Goal: Task Accomplishment & Management: Manage account settings

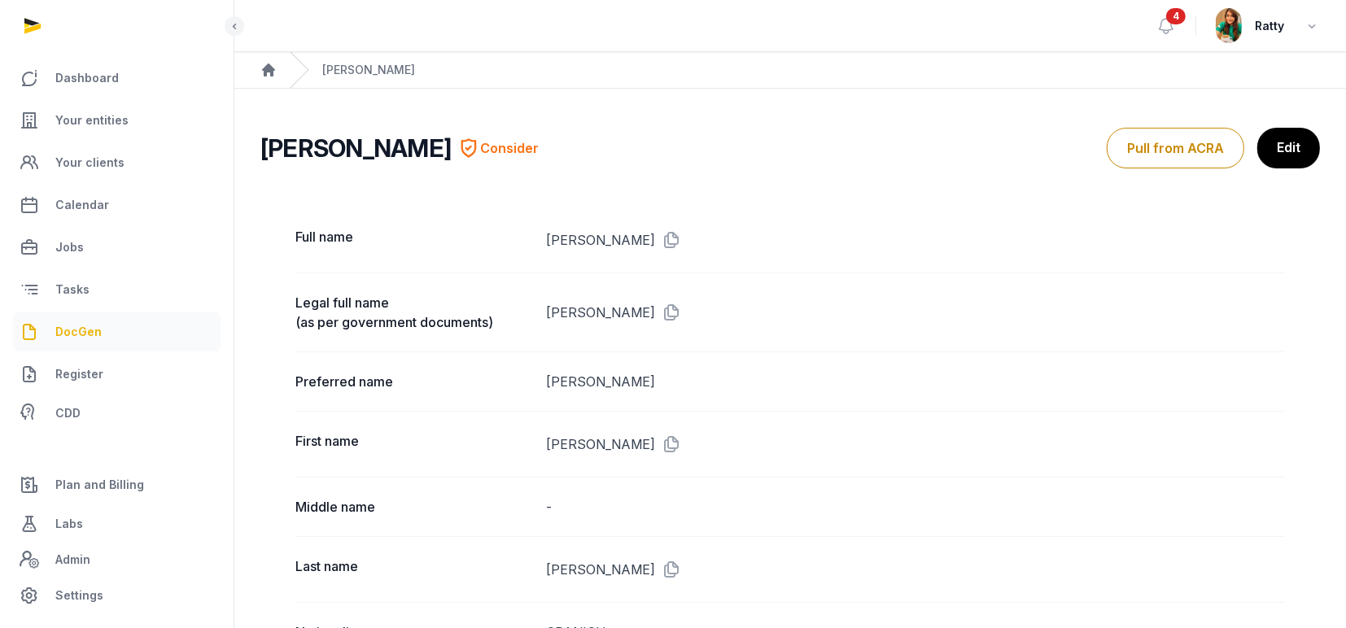
click at [81, 330] on span "DocGen" at bounding box center [78, 332] width 46 height 20
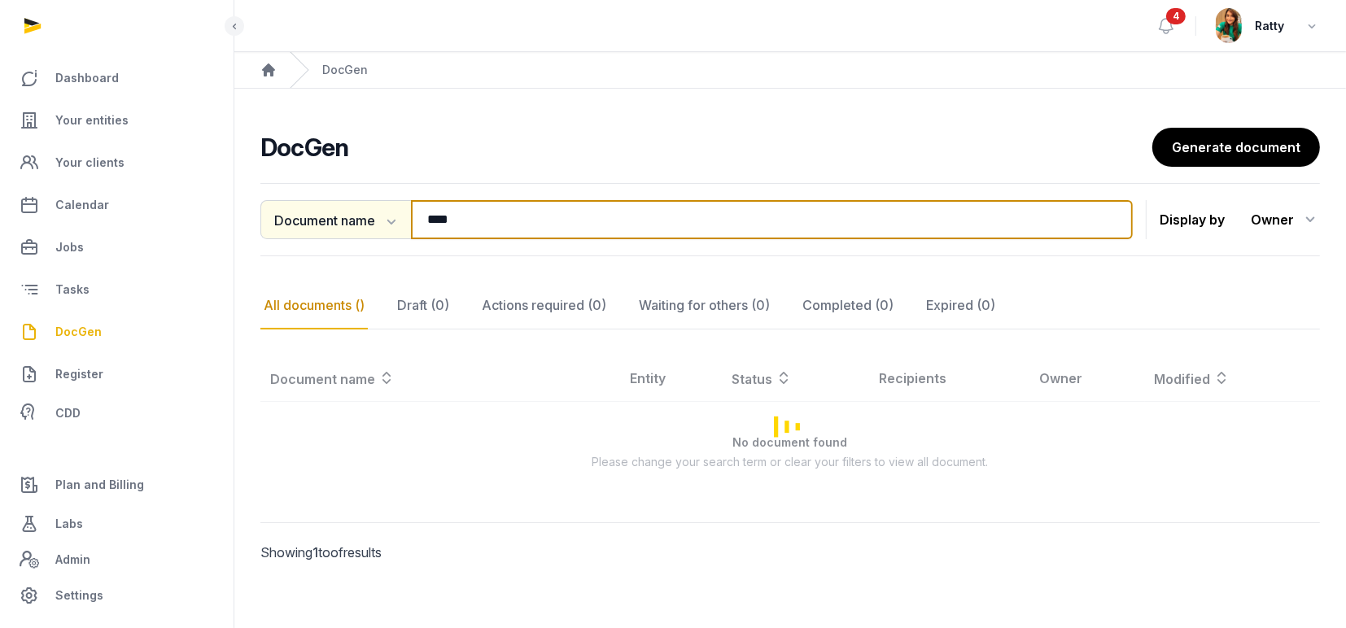
drag, startPoint x: 487, startPoint y: 223, endPoint x: 304, endPoint y: 214, distance: 182.5
click at [304, 214] on div "Document name Document name Entity Recipient **** Search" at bounding box center [696, 219] width 872 height 39
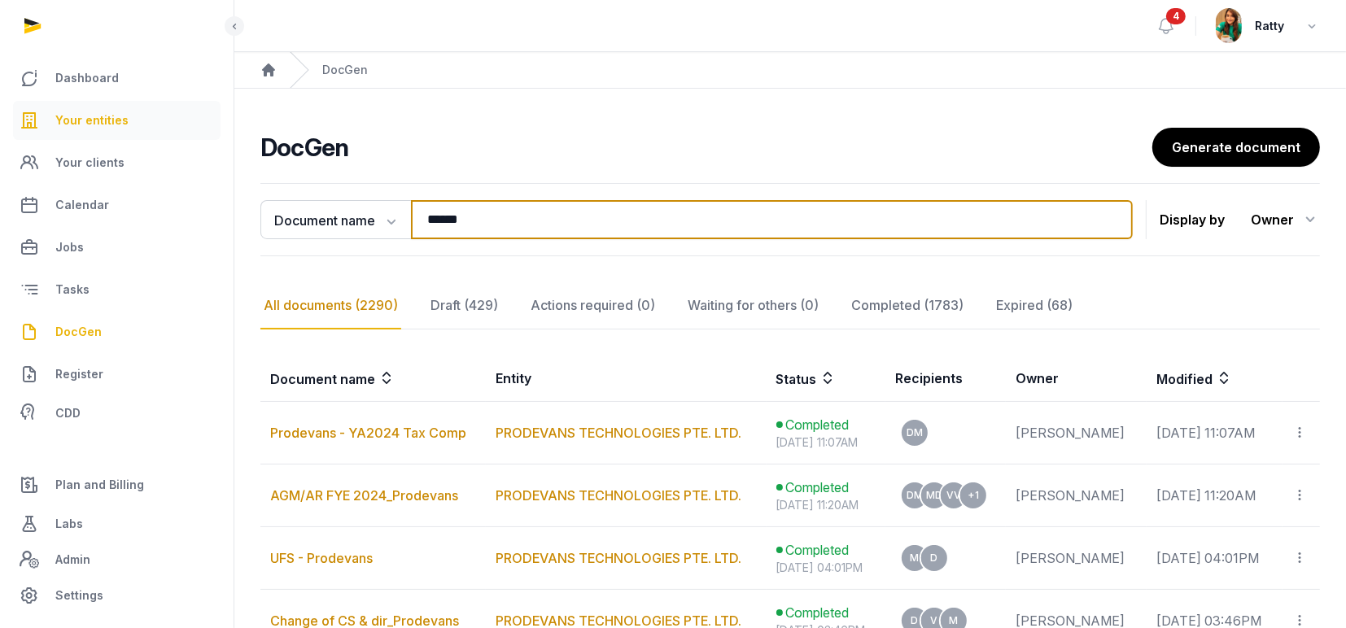
type input "******"
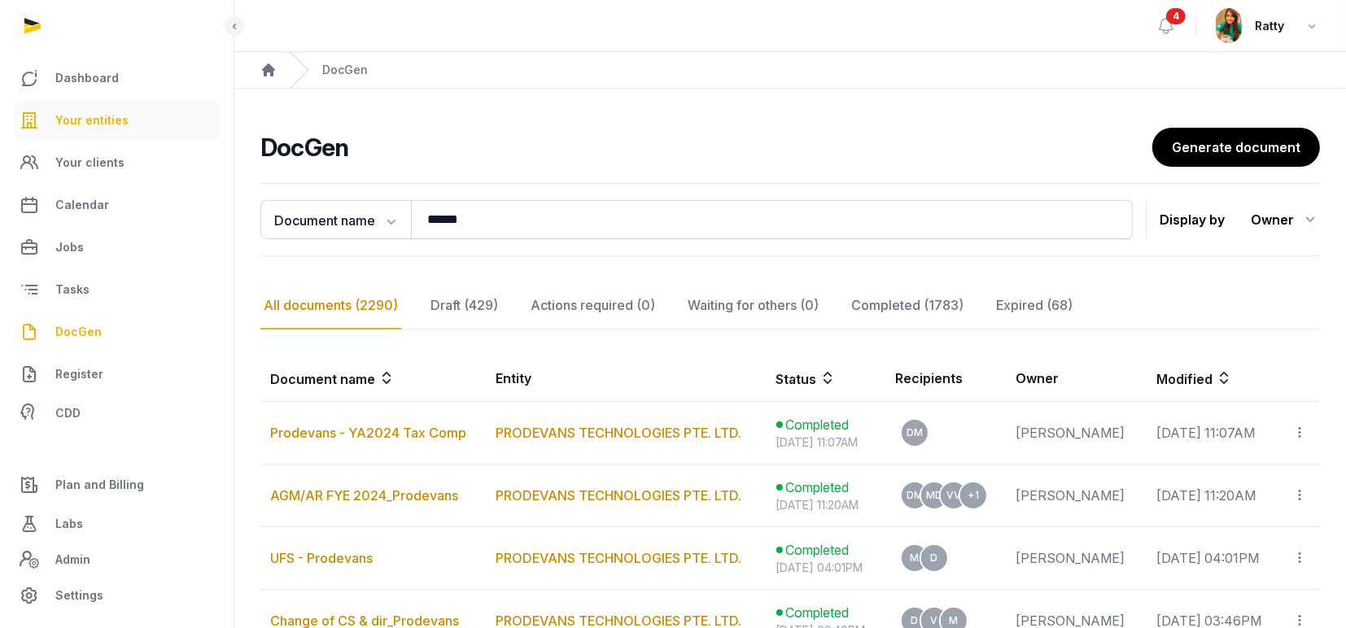
click at [98, 119] on span "Your entities" at bounding box center [91, 121] width 73 height 20
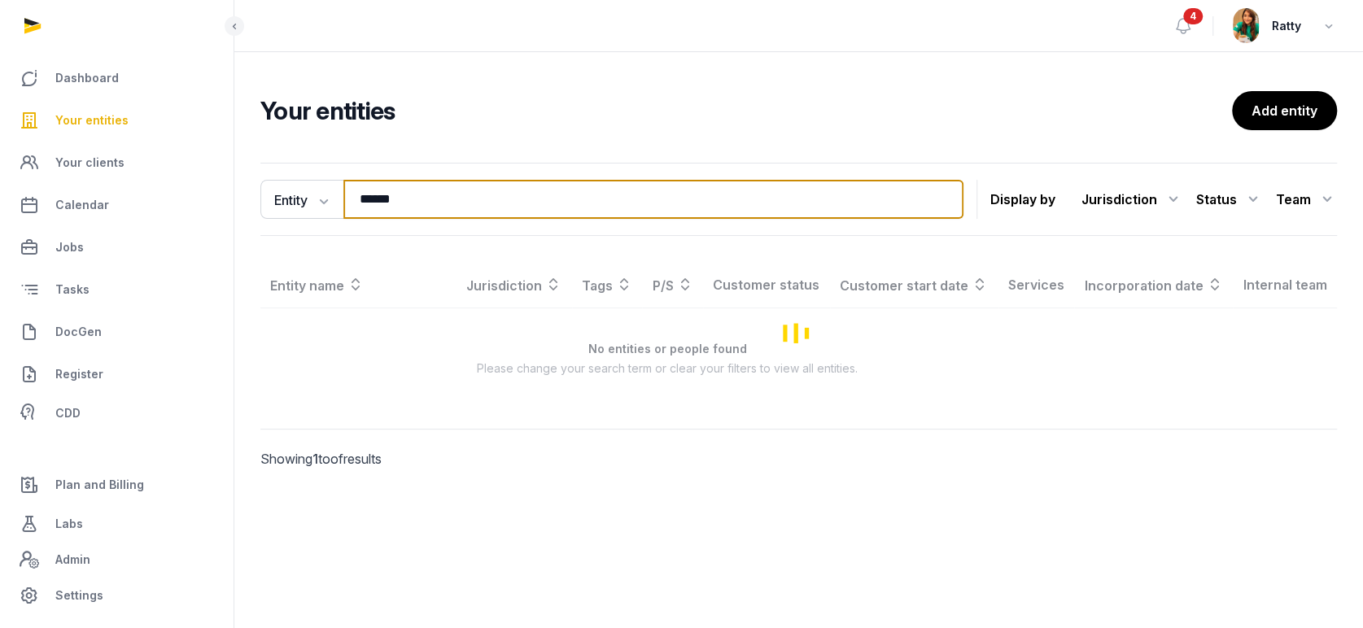
drag, startPoint x: 409, startPoint y: 203, endPoint x: -33, endPoint y: 125, distance: 448.7
click at [0, 125] on html "Dashboard Your entities Your clients Calendar Jobs Tasks DocGen Register CDD Pl…" at bounding box center [681, 314] width 1363 height 628
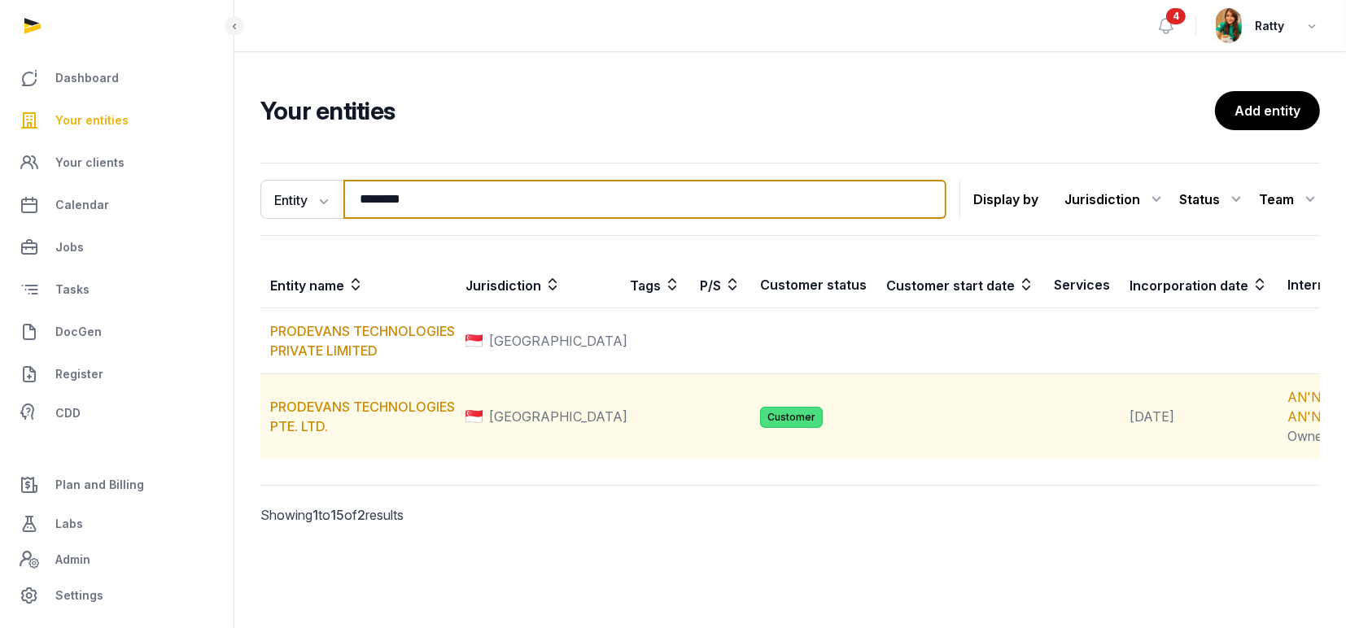
type input "********"
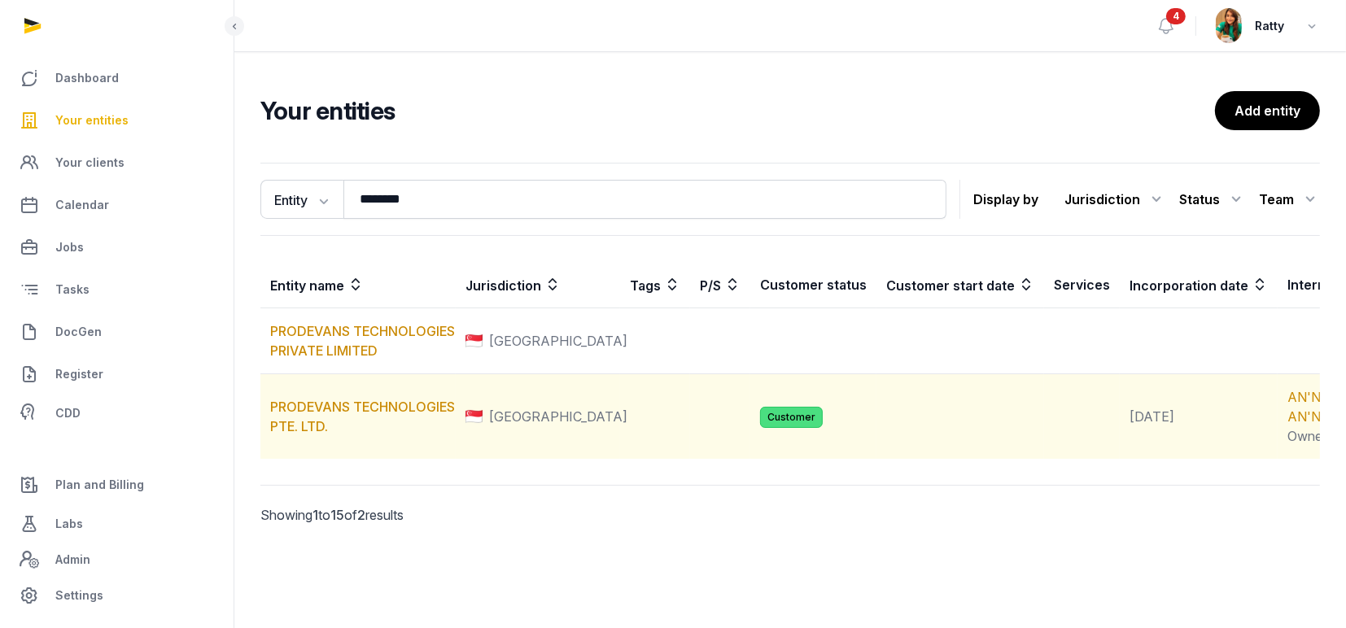
click at [331, 435] on td "PRODEVANS TECHNOLOGIES PTE. LTD." at bounding box center [357, 416] width 195 height 85
click at [344, 426] on link "PRODEVANS TECHNOLOGIES PTE. LTD." at bounding box center [362, 417] width 185 height 36
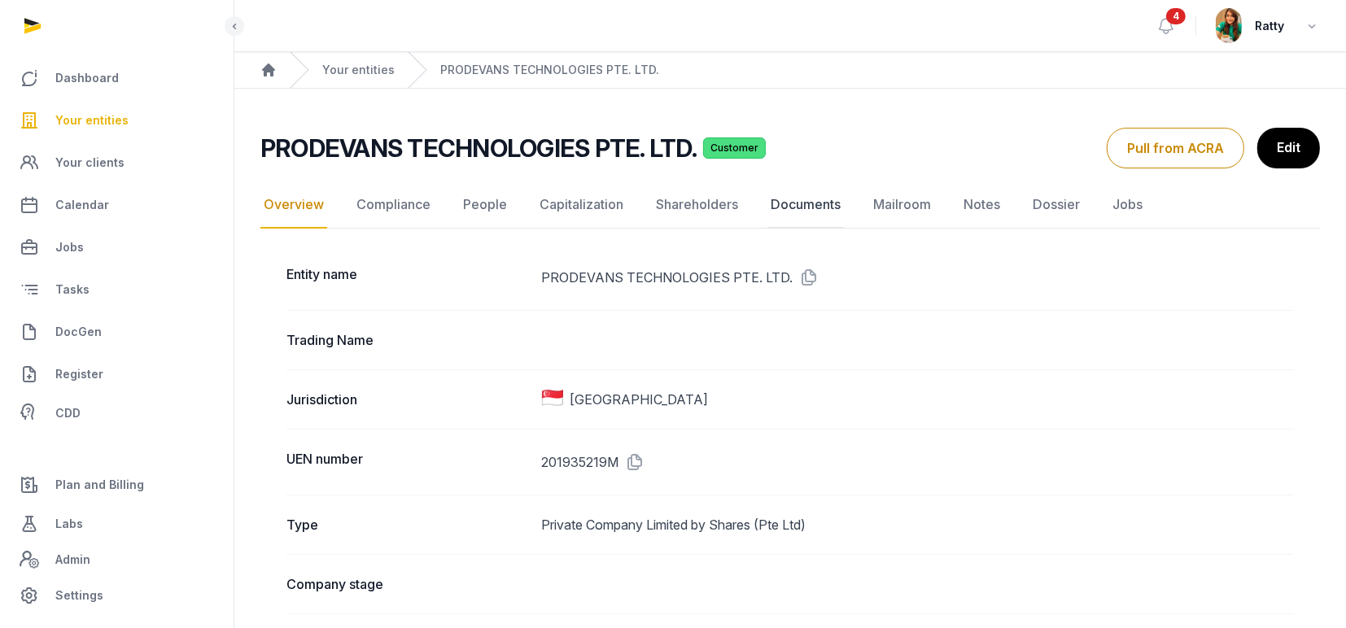
click at [810, 206] on link "Documents" at bounding box center [805, 204] width 76 height 47
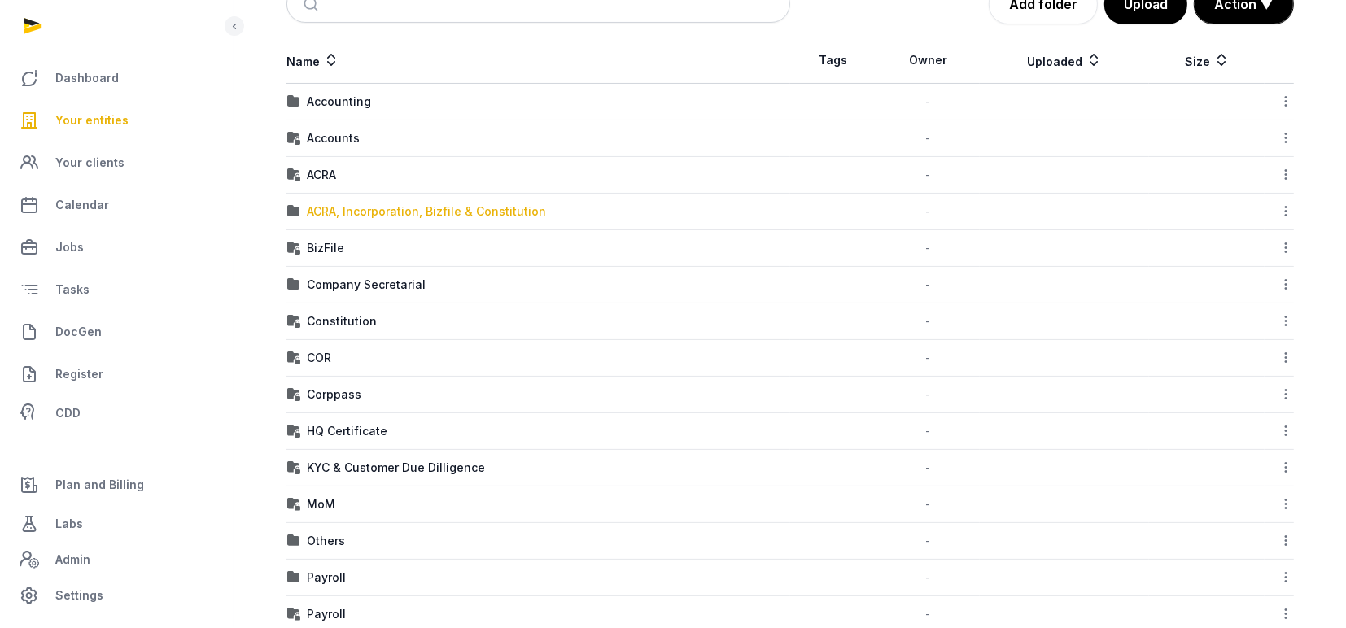
scroll to position [227, 0]
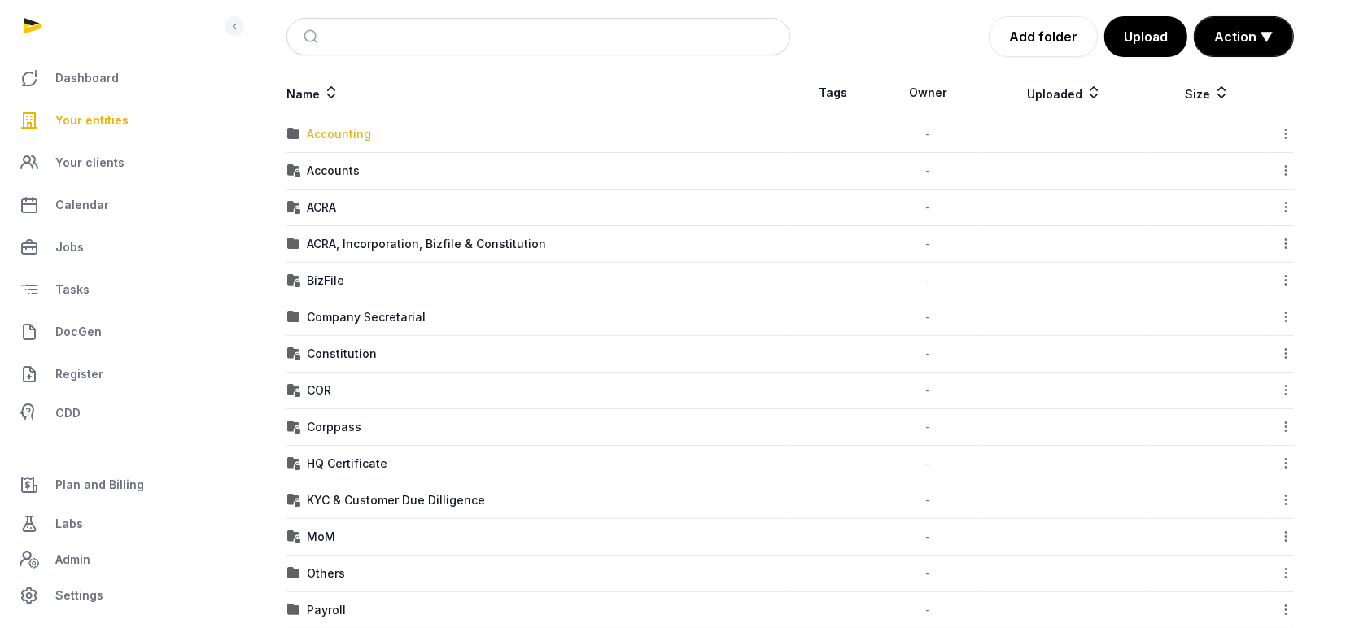
click at [335, 133] on div "Accounting" at bounding box center [339, 134] width 64 height 16
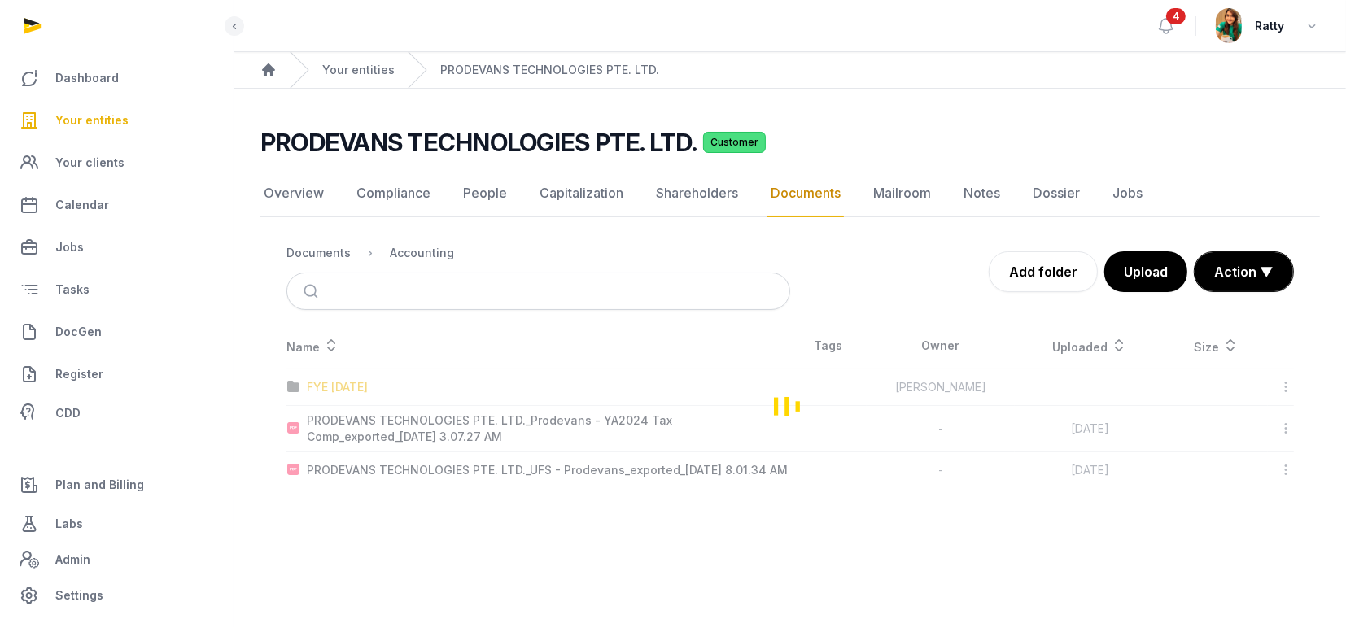
scroll to position [0, 0]
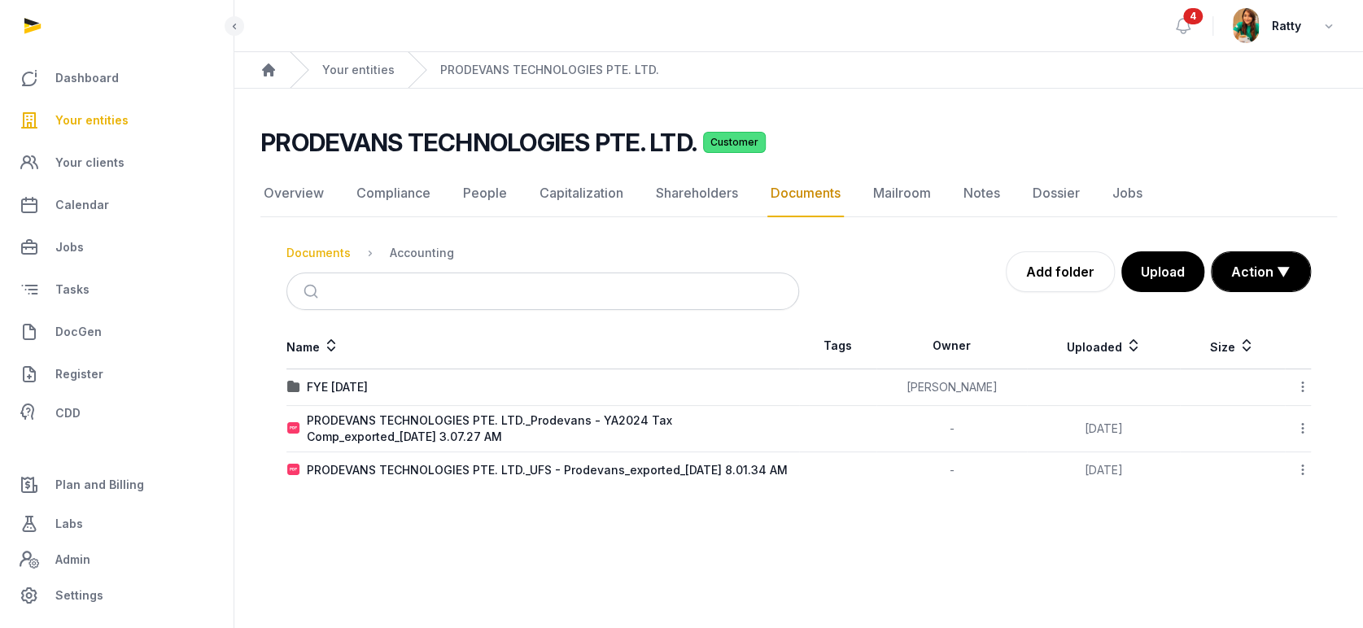
click at [305, 253] on div "Documents" at bounding box center [318, 253] width 64 height 16
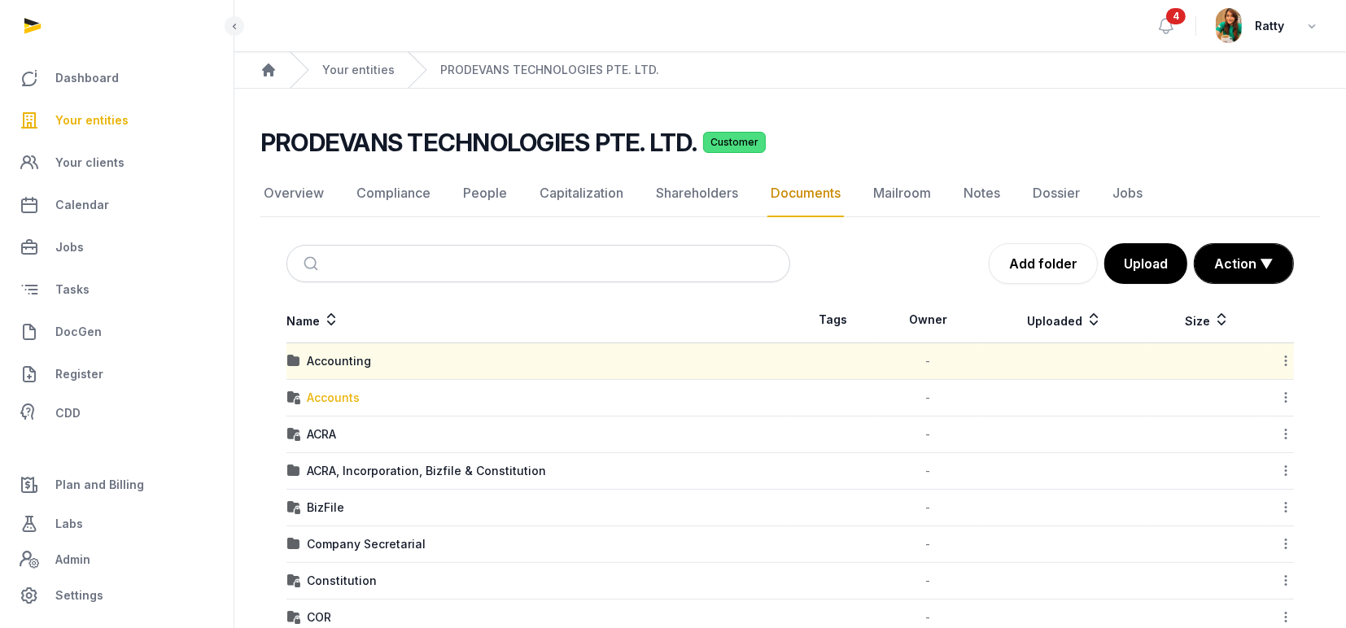
click at [322, 394] on div "Accounts" at bounding box center [333, 398] width 53 height 16
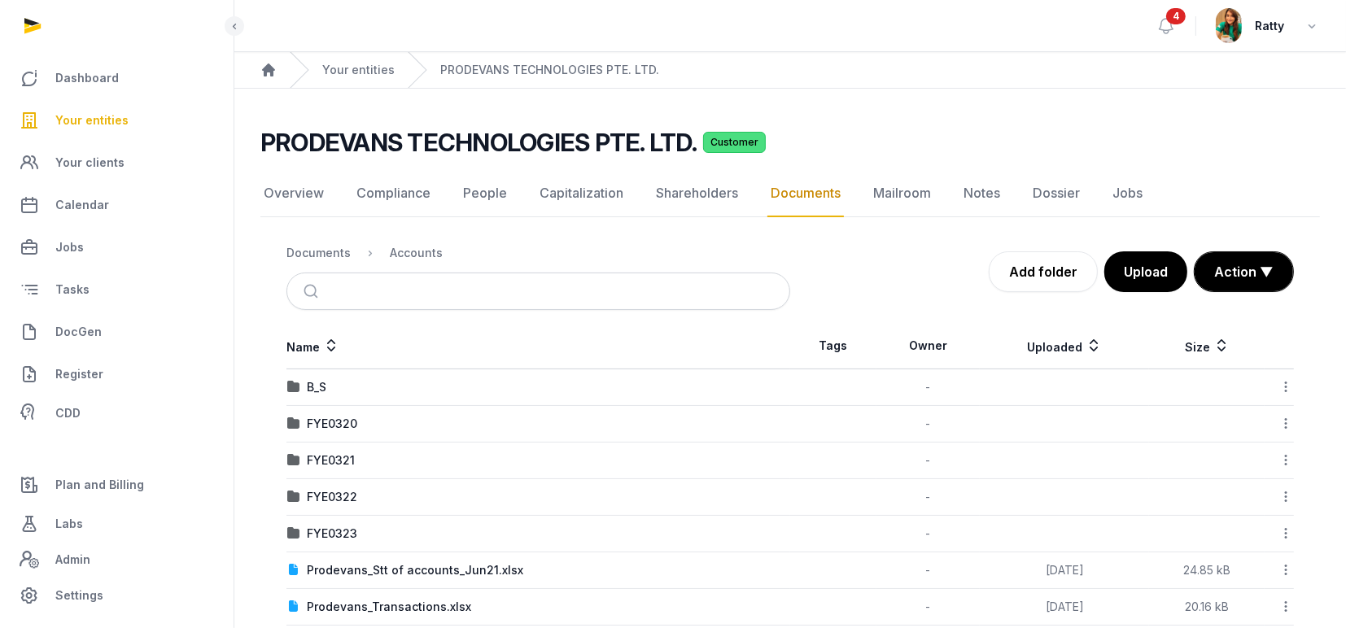
click at [993, 0] on html "Dashboard Your entities Your clients Calendar Jobs Tasks DocGen Register CDD Pl…" at bounding box center [673, 383] width 1346 height 767
click at [293, 197] on link "Overview" at bounding box center [293, 193] width 67 height 47
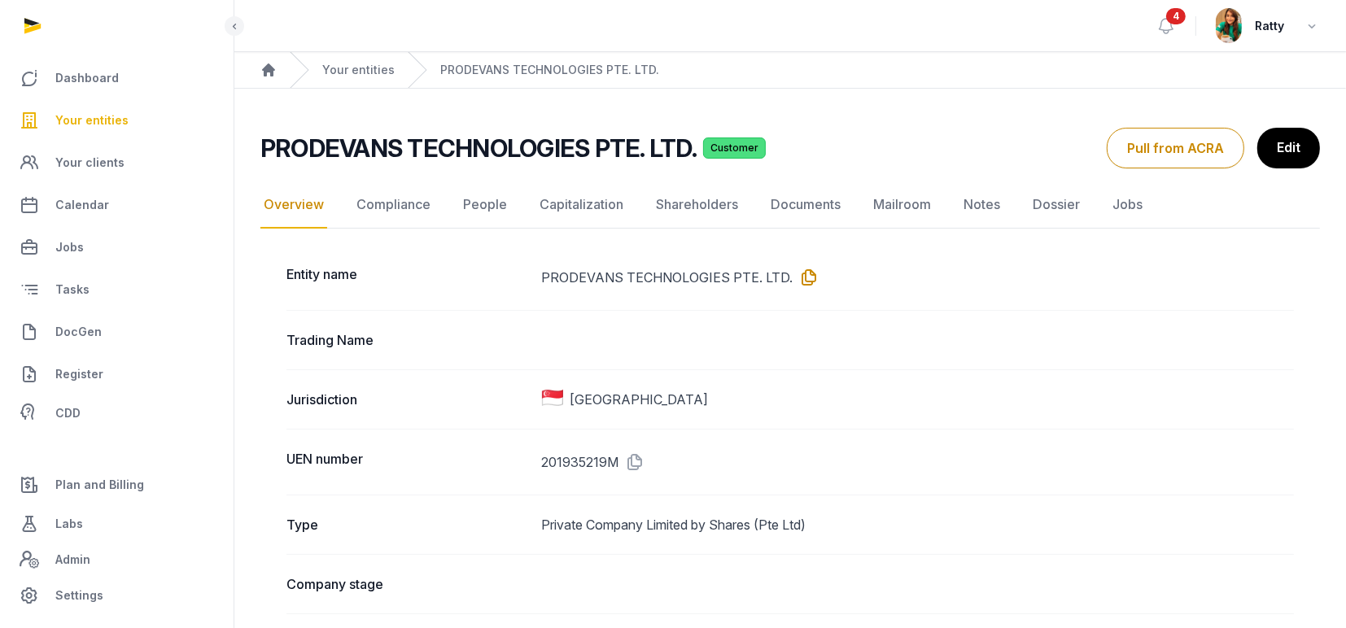
click at [805, 277] on icon at bounding box center [806, 277] width 26 height 26
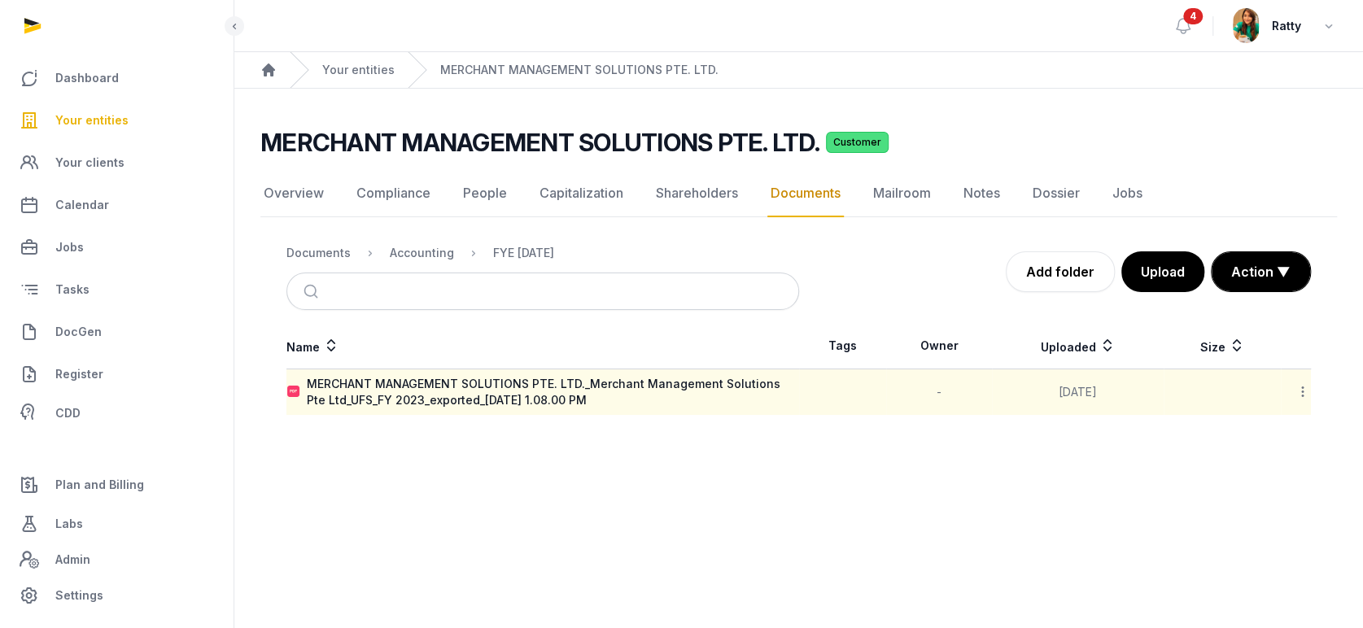
click at [78, 120] on span "Your entities" at bounding box center [91, 121] width 73 height 20
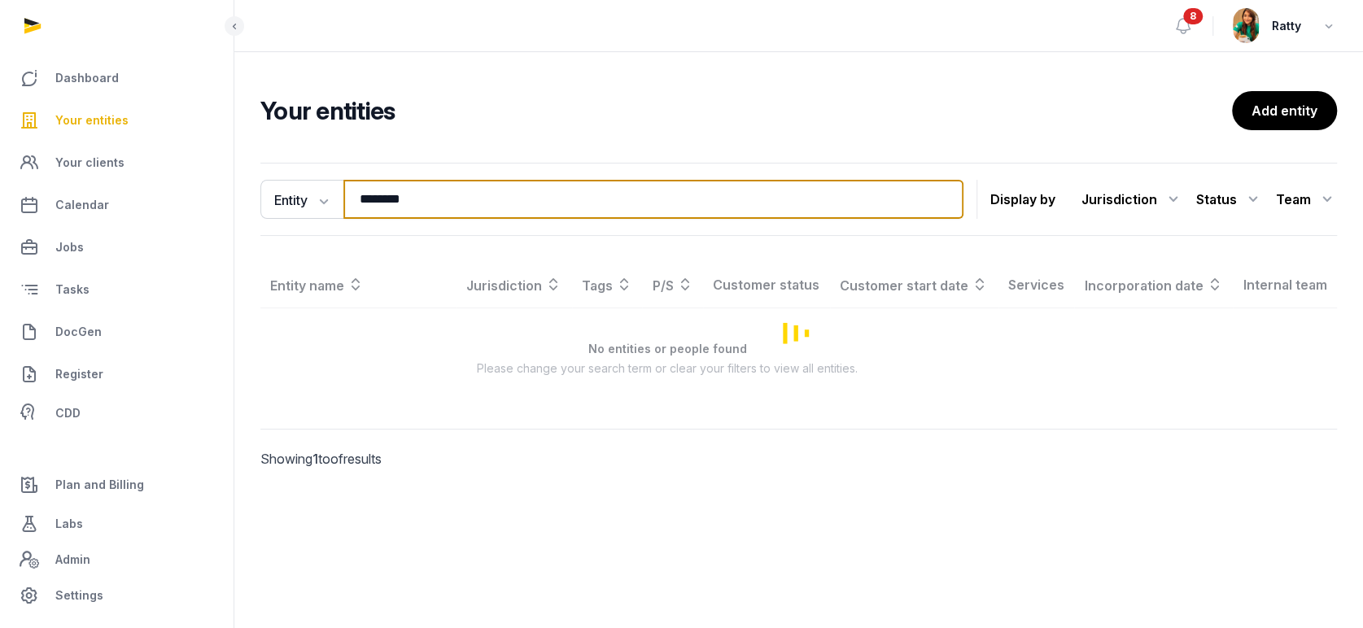
drag, startPoint x: 470, startPoint y: 188, endPoint x: -103, endPoint y: 146, distance: 574.3
click at [0, 146] on html "Dashboard Your entities Your clients Calendar Jobs Tasks DocGen Register CDD Pl…" at bounding box center [681, 314] width 1363 height 628
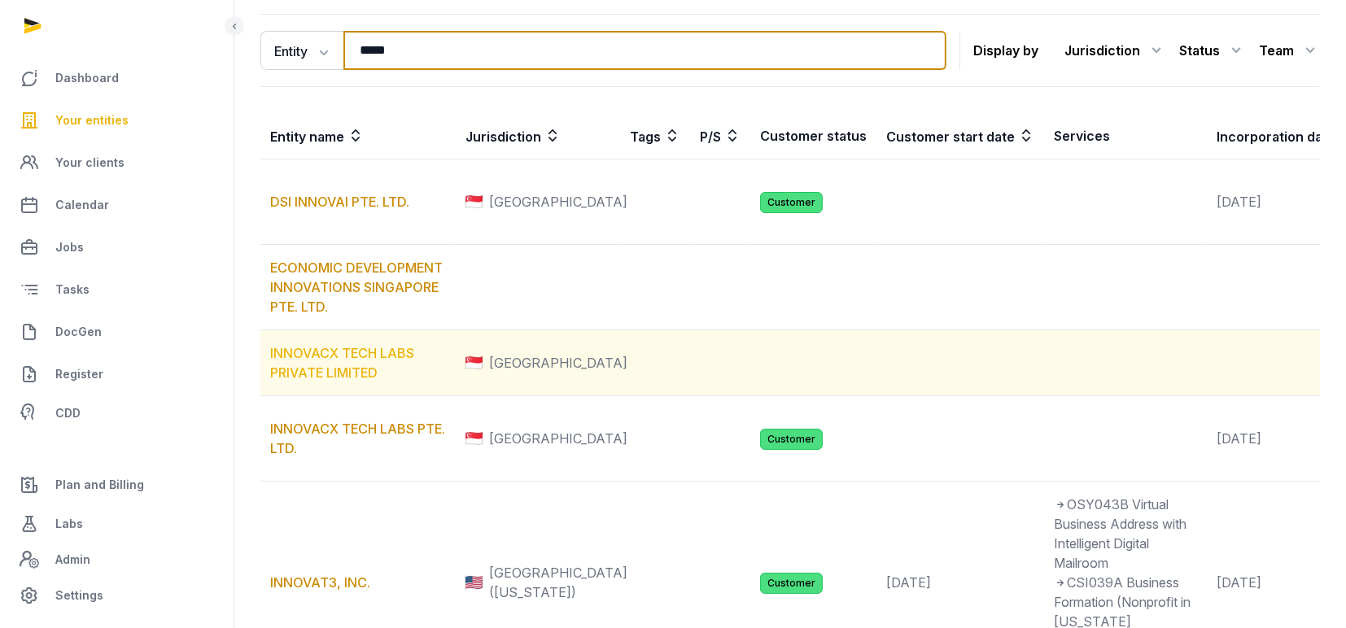
scroll to position [325, 0]
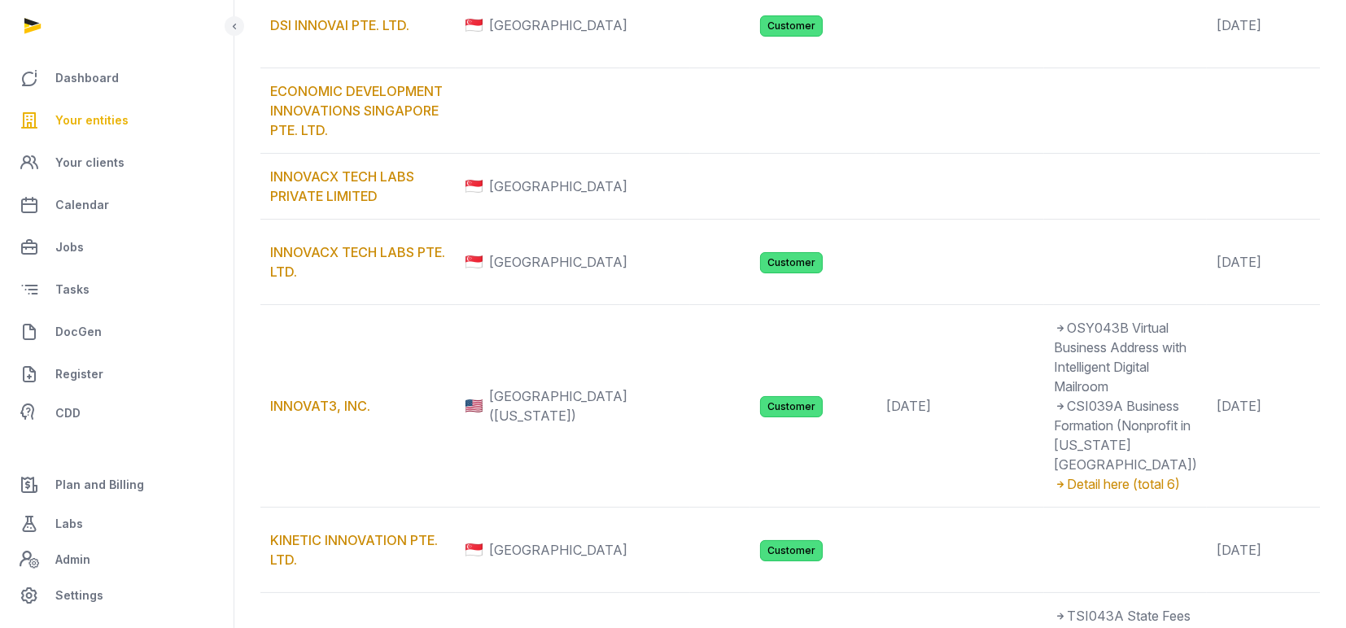
type input "*****"
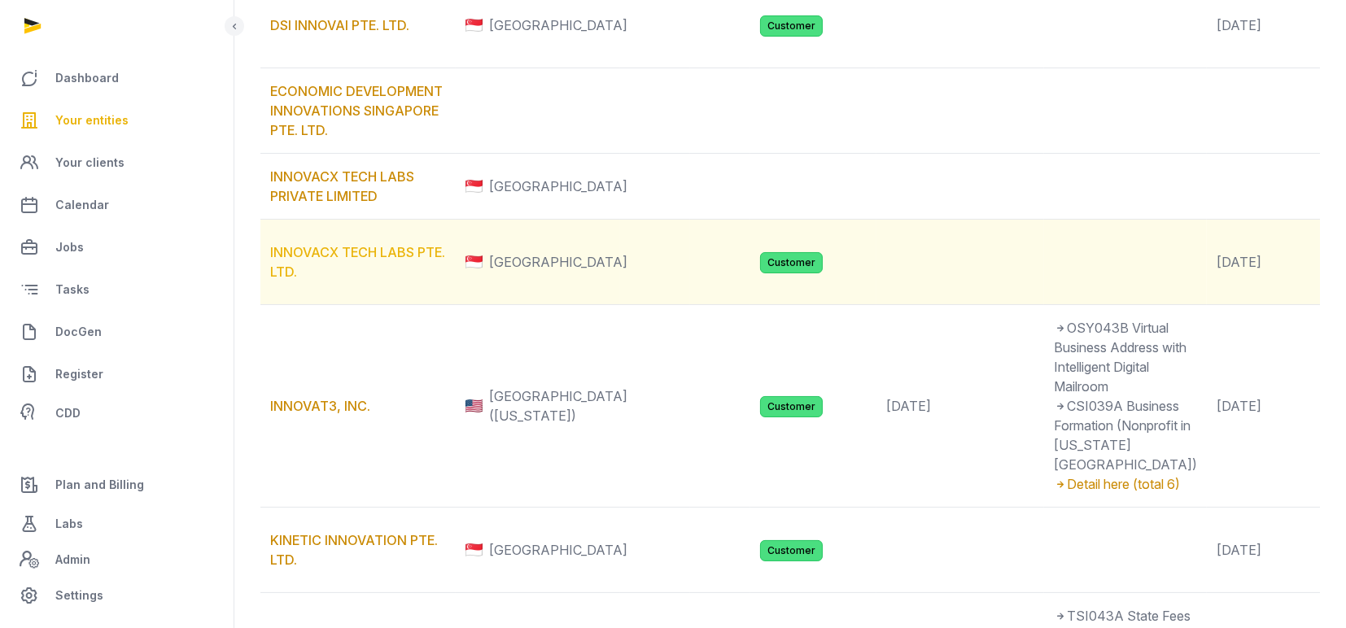
click at [317, 280] on link "INNOVACX TECH LABS PTE. LTD." at bounding box center [357, 262] width 175 height 36
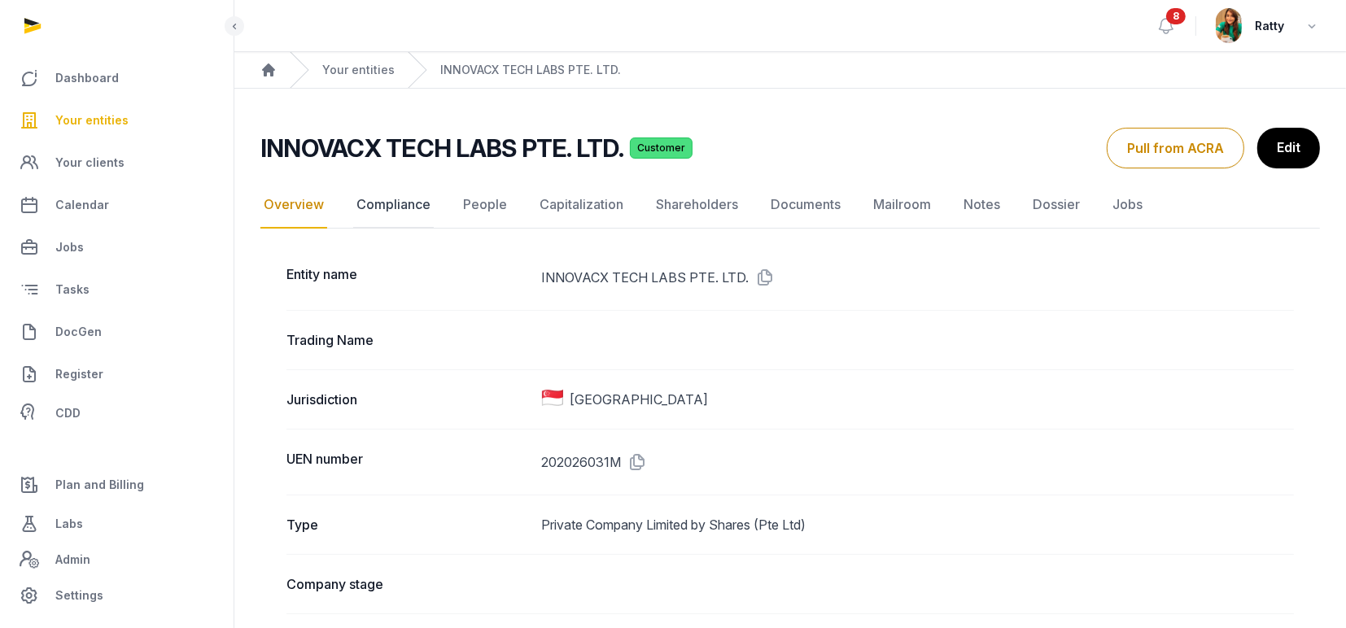
click at [390, 200] on link "Compliance" at bounding box center [393, 204] width 81 height 47
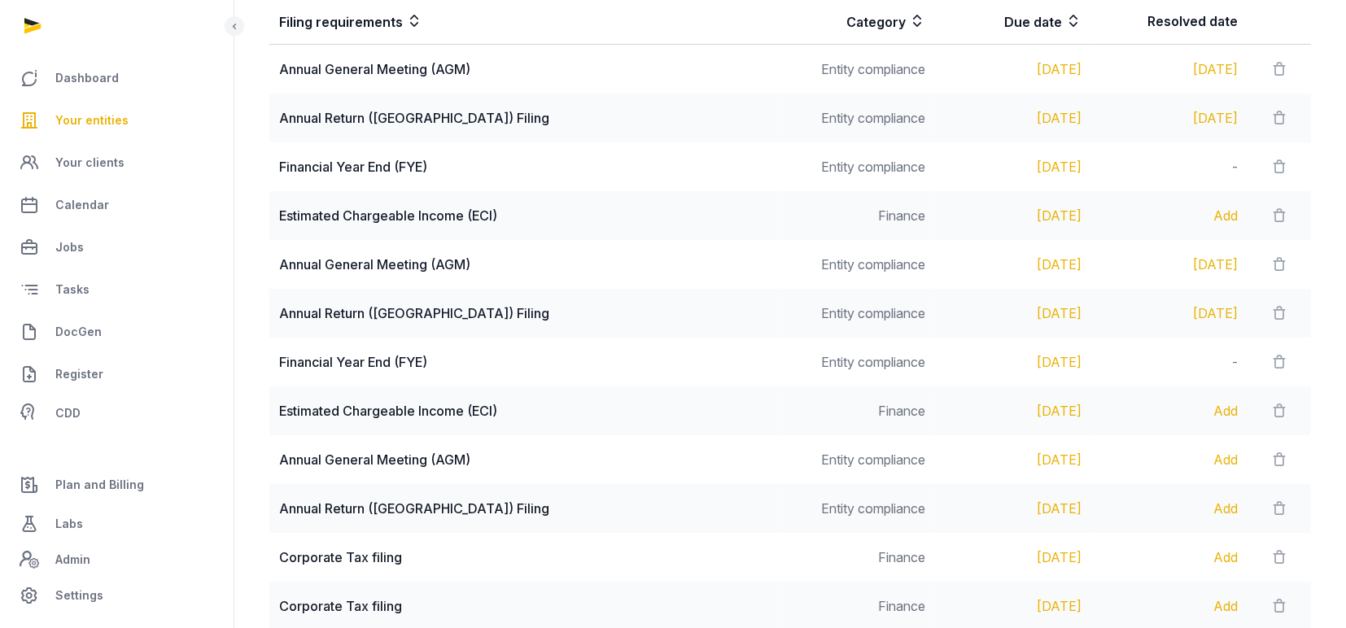
scroll to position [434, 0]
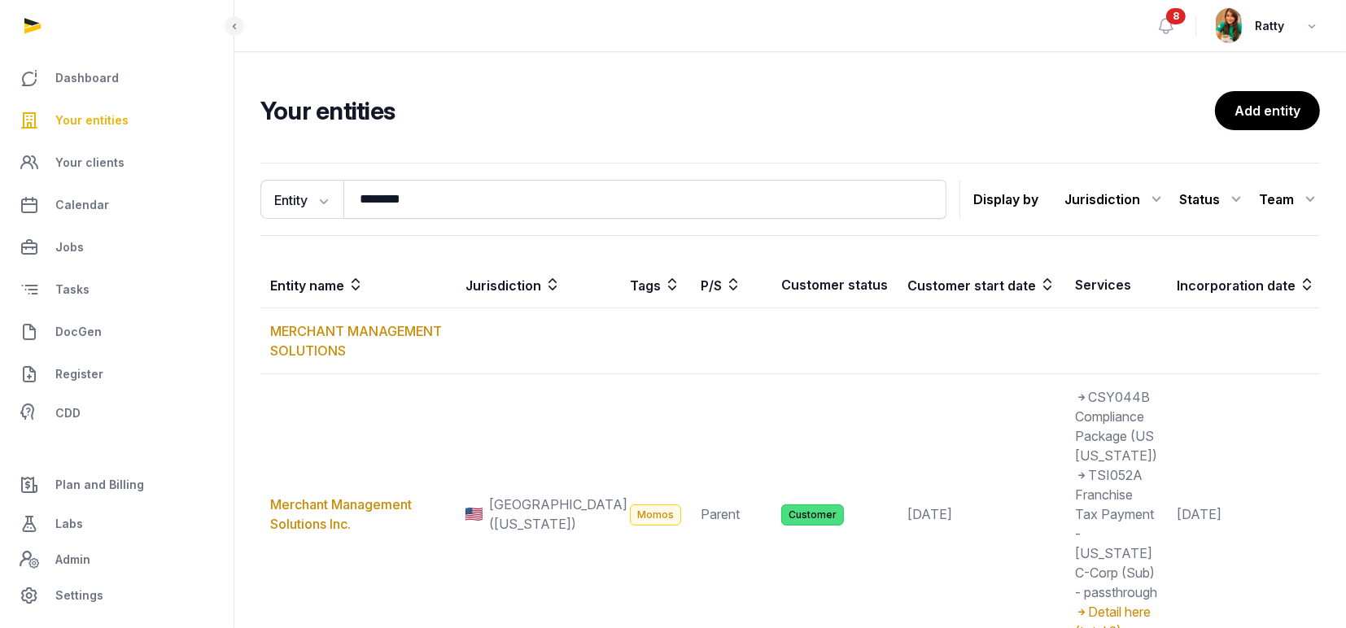
click at [99, 128] on span "Your entities" at bounding box center [91, 121] width 73 height 20
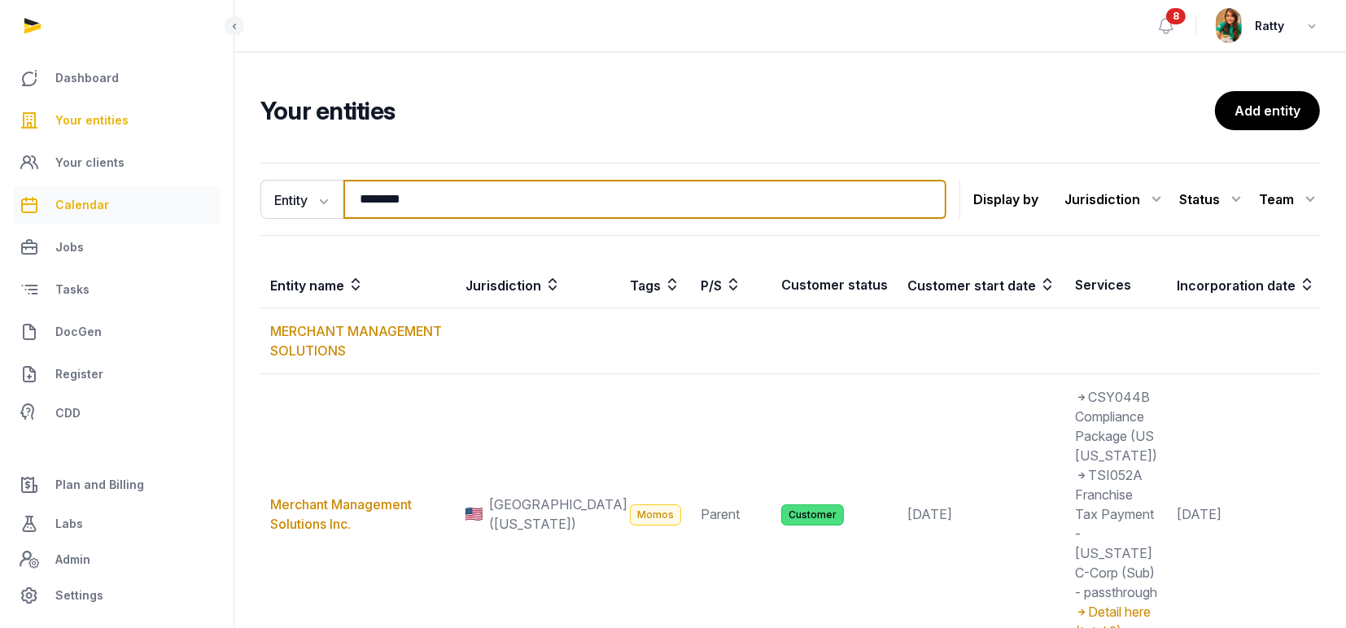
drag, startPoint x: 443, startPoint y: 203, endPoint x: 190, endPoint y: 199, distance: 253.1
click at [214, 203] on div "Dashboard Your entities Your clients Calendar Jobs Tasks DocGen Register CDD Pl…" at bounding box center [673, 461] width 1346 height 923
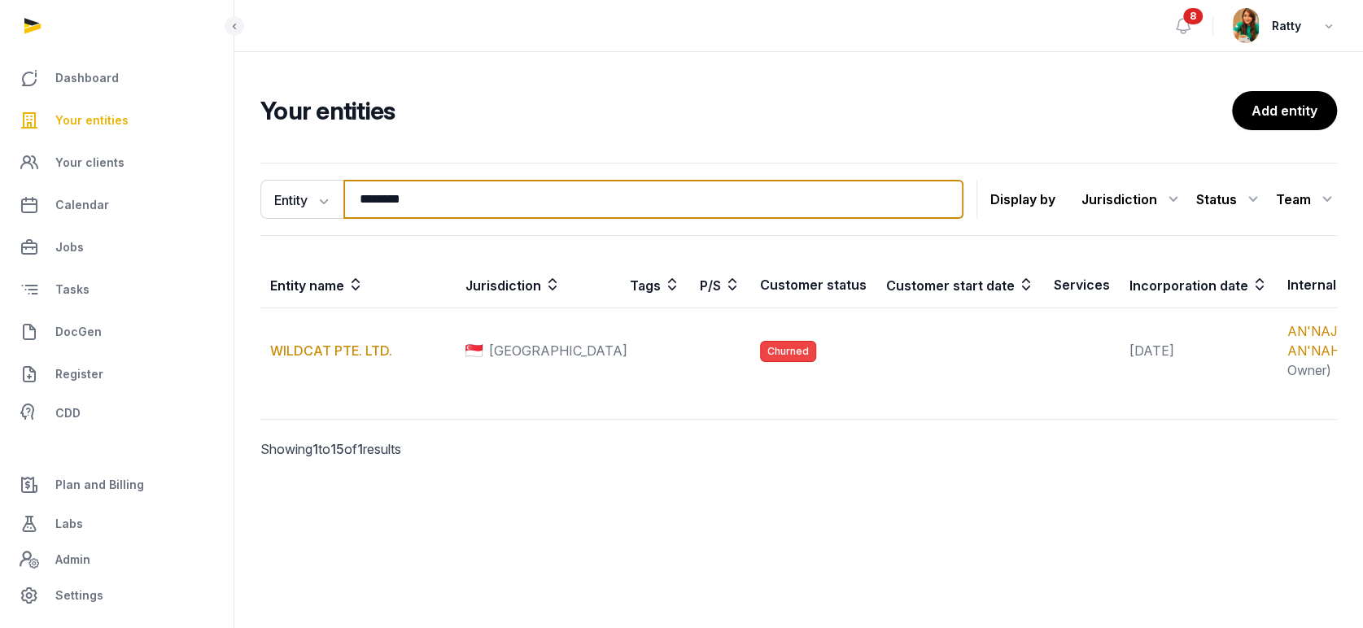
type input "*******"
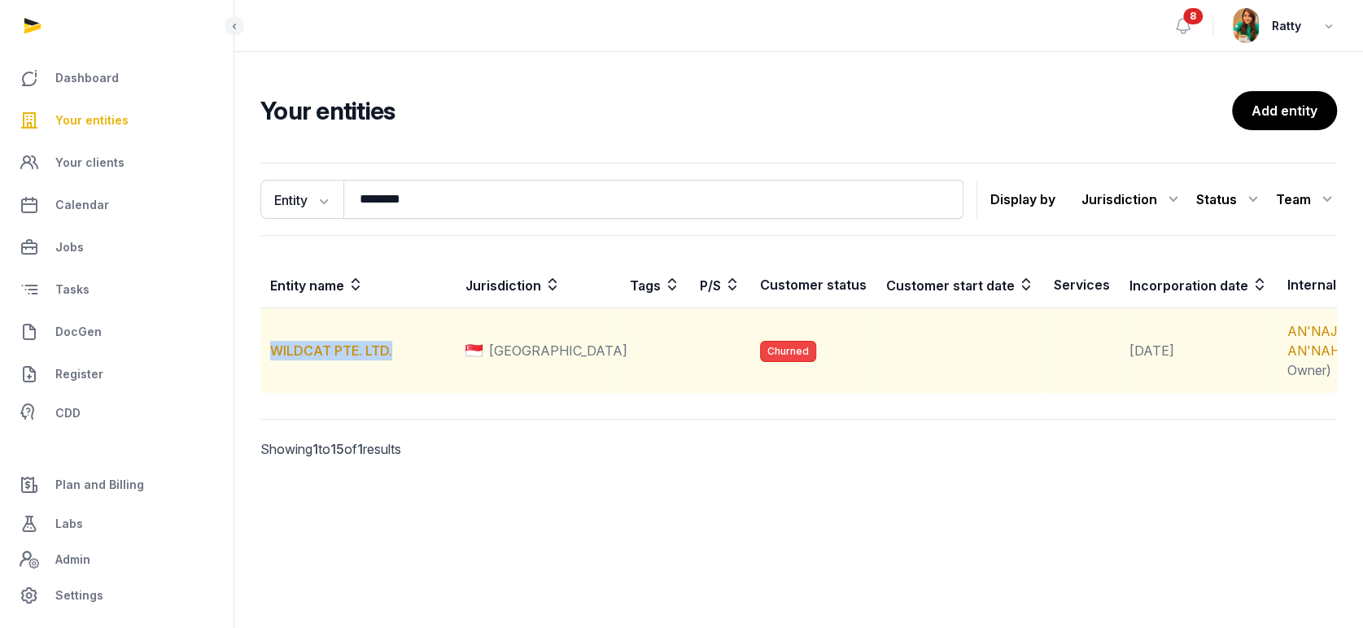
drag, startPoint x: 394, startPoint y: 373, endPoint x: 267, endPoint y: 382, distance: 127.3
click at [267, 382] on td "WILDCAT PTE. LTD." at bounding box center [357, 350] width 195 height 85
drag, startPoint x: 267, startPoint y: 382, endPoint x: 290, endPoint y: 373, distance: 25.2
copy link "WILDCAT PTE. LTD."
click at [354, 359] on link "WILDCAT PTE. LTD." at bounding box center [331, 351] width 122 height 16
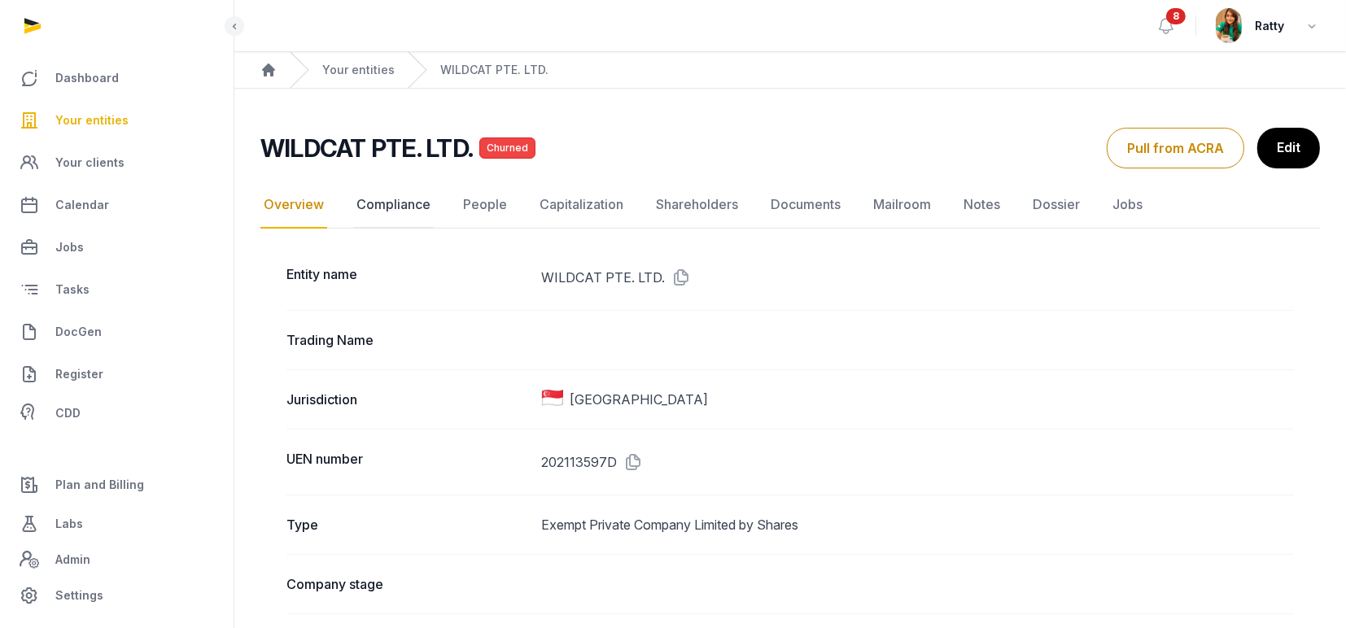
click at [422, 211] on link "Compliance" at bounding box center [393, 204] width 81 height 47
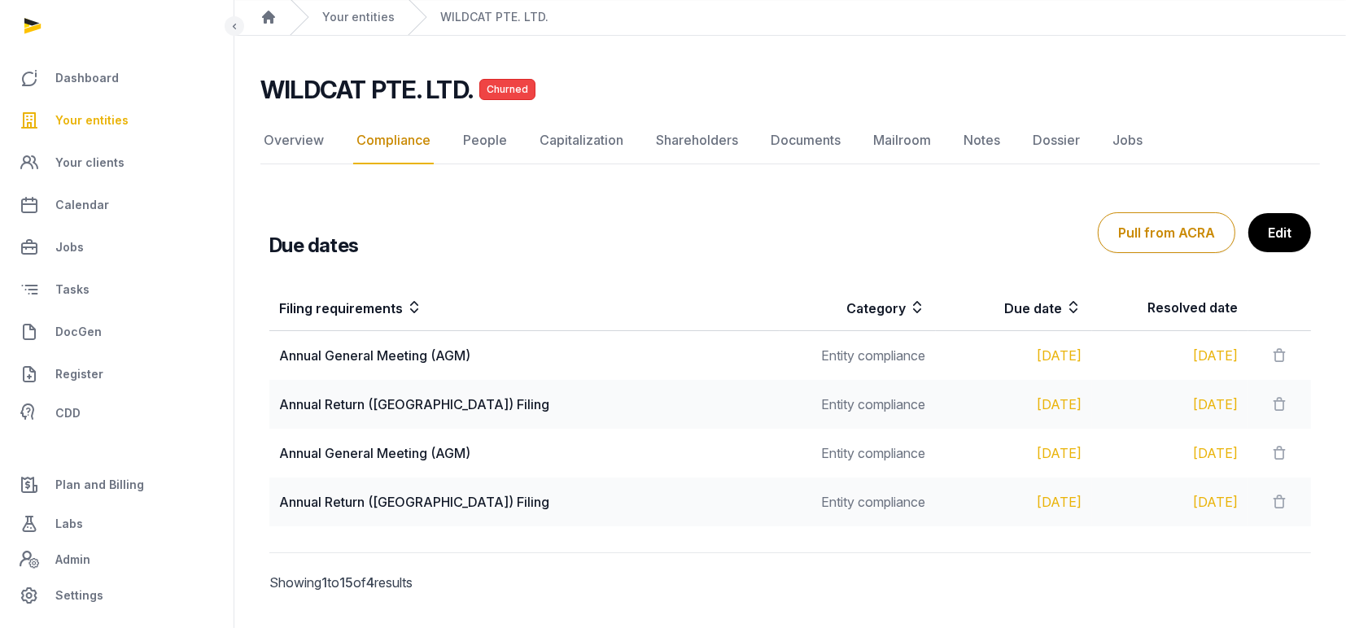
scroll to position [94, 0]
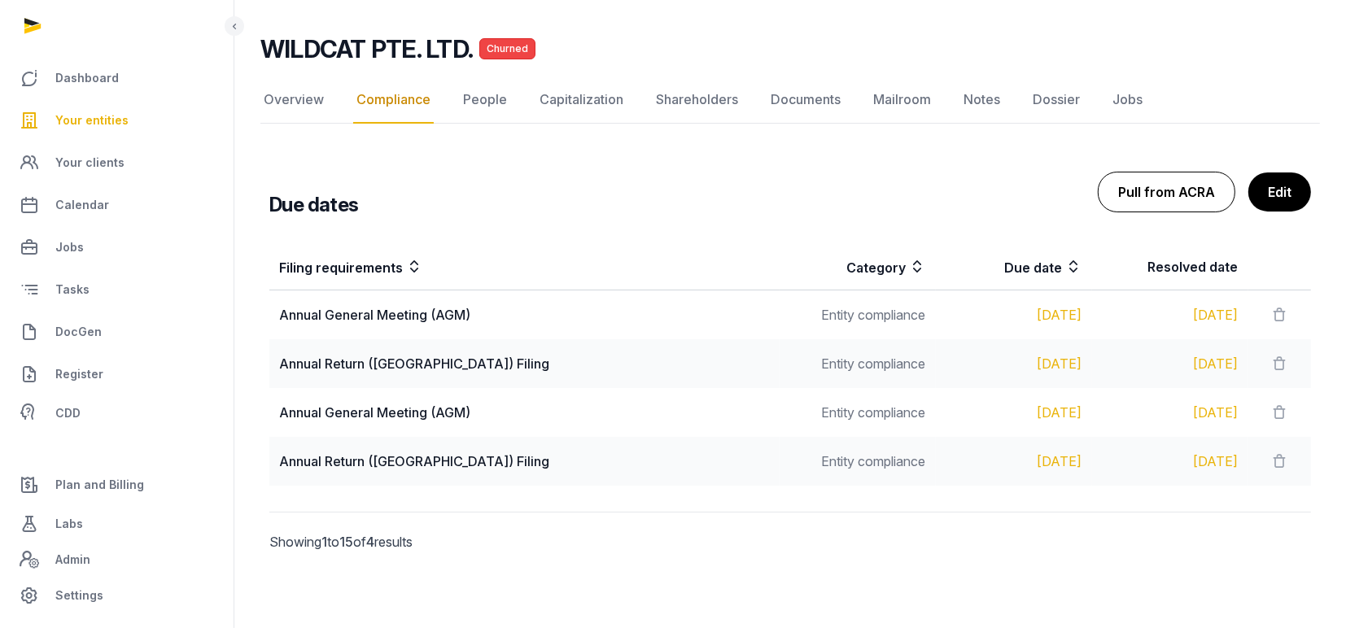
click at [1124, 195] on button "Pull from ACRA" at bounding box center [1167, 192] width 138 height 41
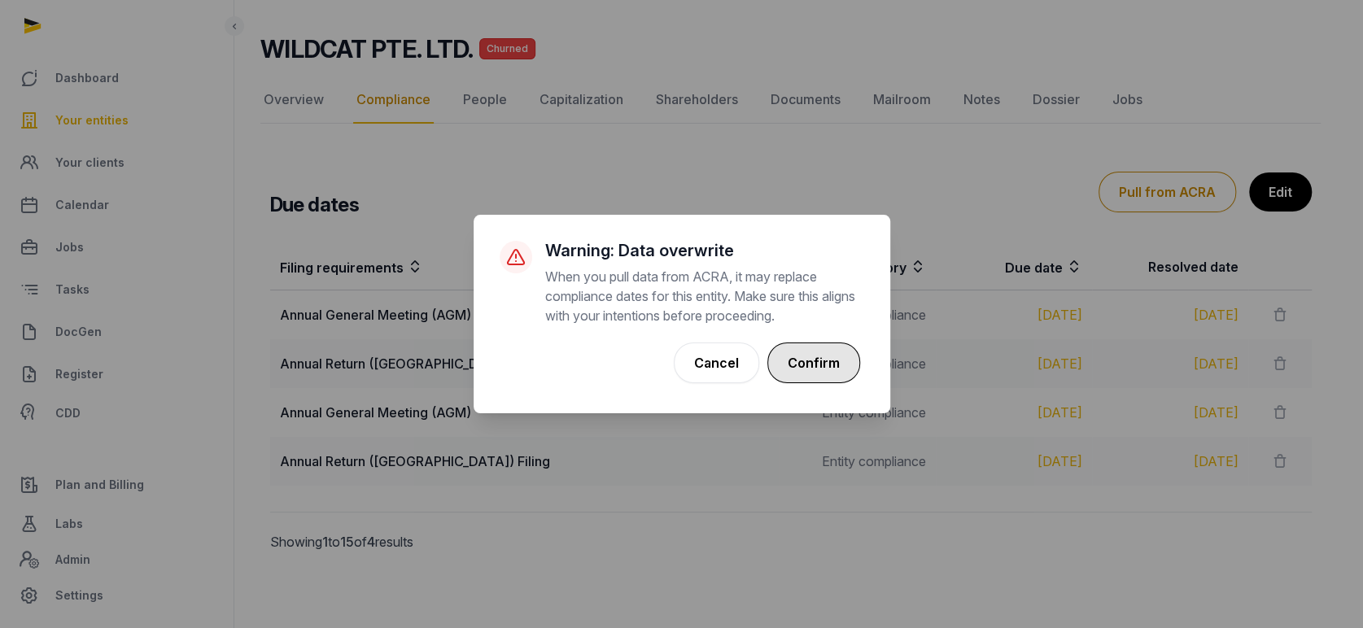
click at [811, 366] on button "Confirm" at bounding box center [813, 363] width 93 height 41
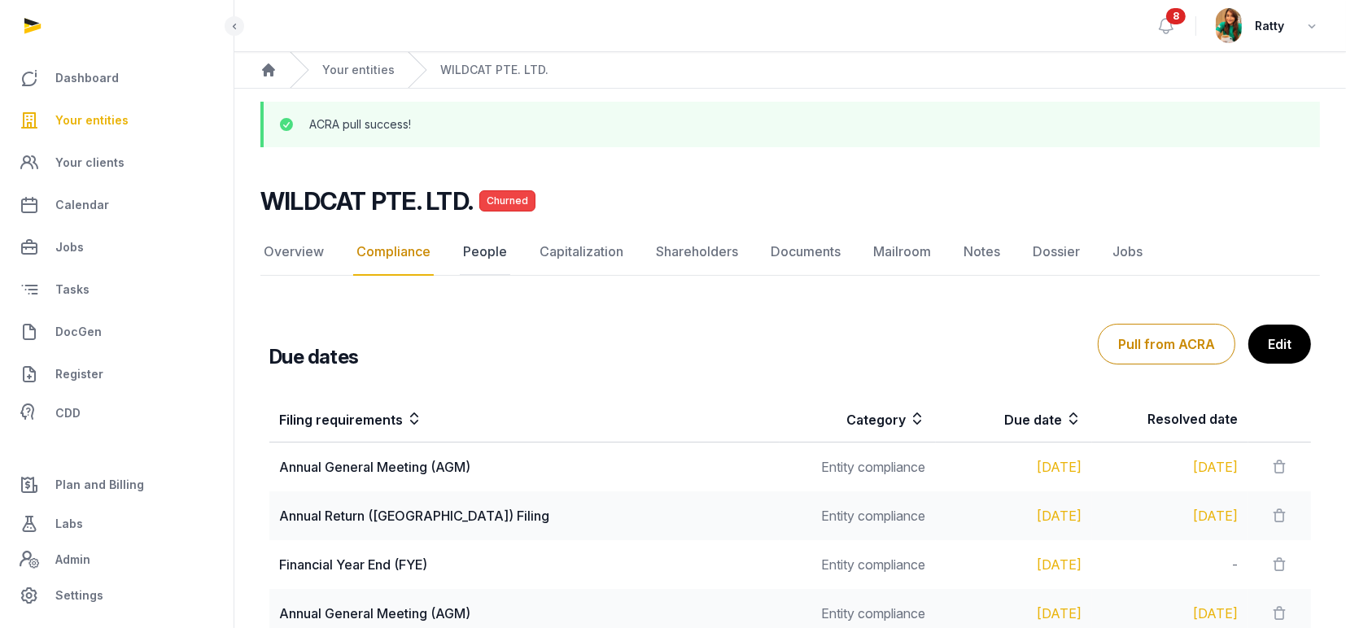
click at [488, 259] on link "People" at bounding box center [485, 252] width 50 height 47
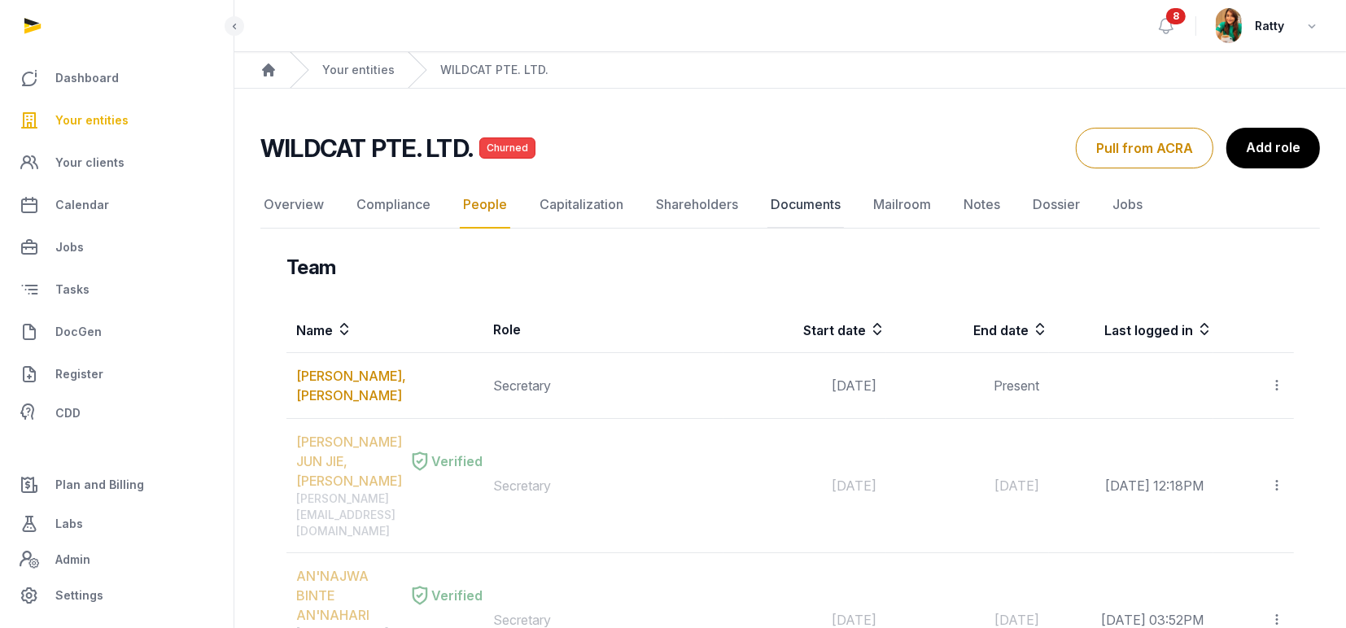
click at [781, 201] on link "Documents" at bounding box center [805, 204] width 76 height 47
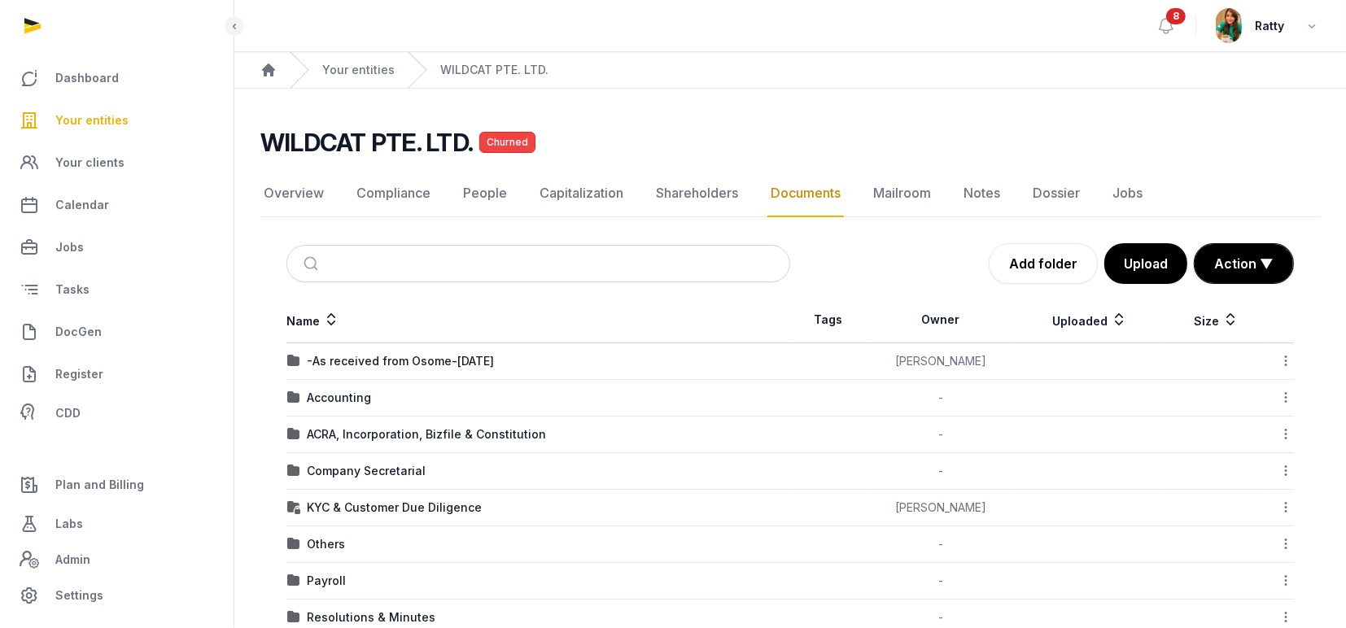
click at [1171, 20] on span "8" at bounding box center [1176, 16] width 20 height 16
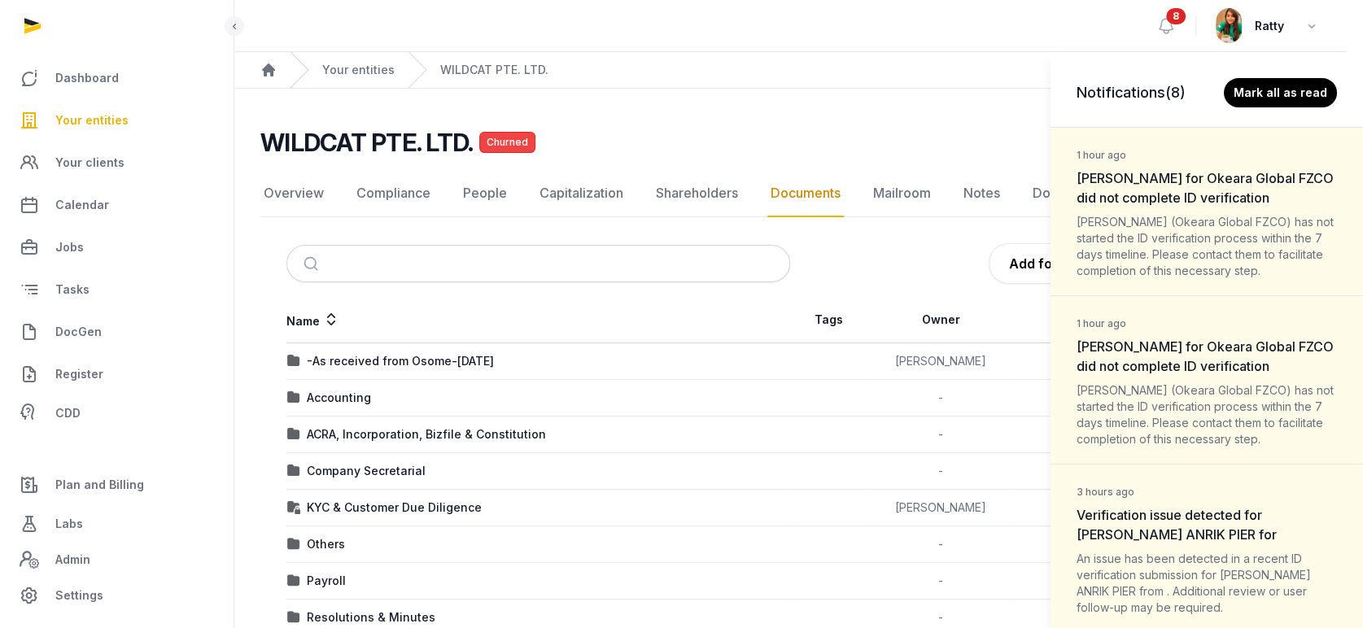
click at [1172, 205] on dt "1 hour ago Andrey Skripachev for Okeara Global FZCO did not complete ID verific…" at bounding box center [1207, 175] width 260 height 63
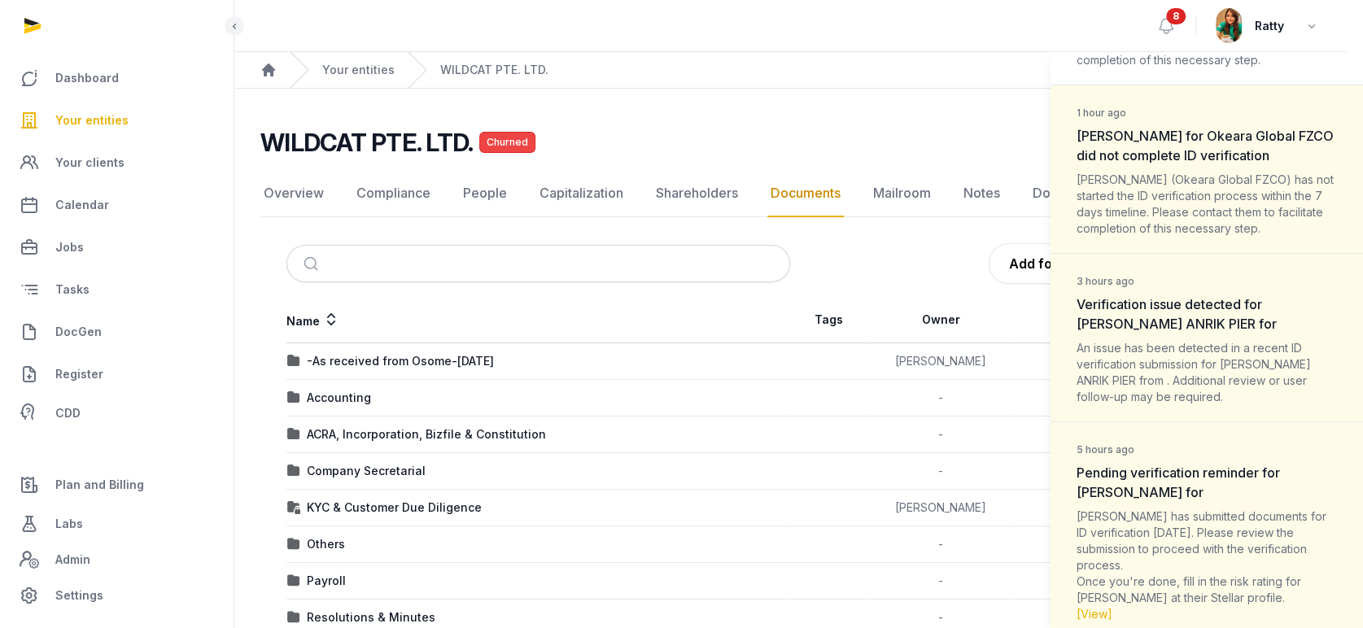
scroll to position [216, 0]
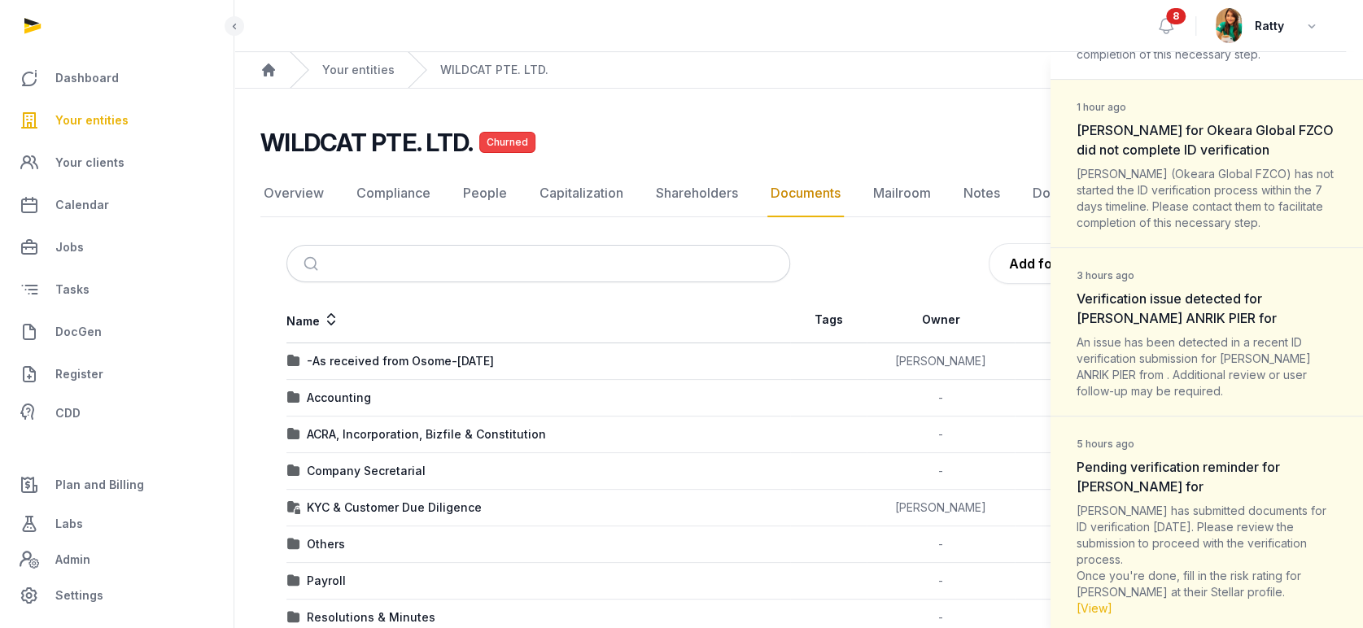
click at [1172, 210] on div "Anton Titov (Okeara Global FZCO) has not started the ID verification process wi…" at bounding box center [1207, 198] width 260 height 65
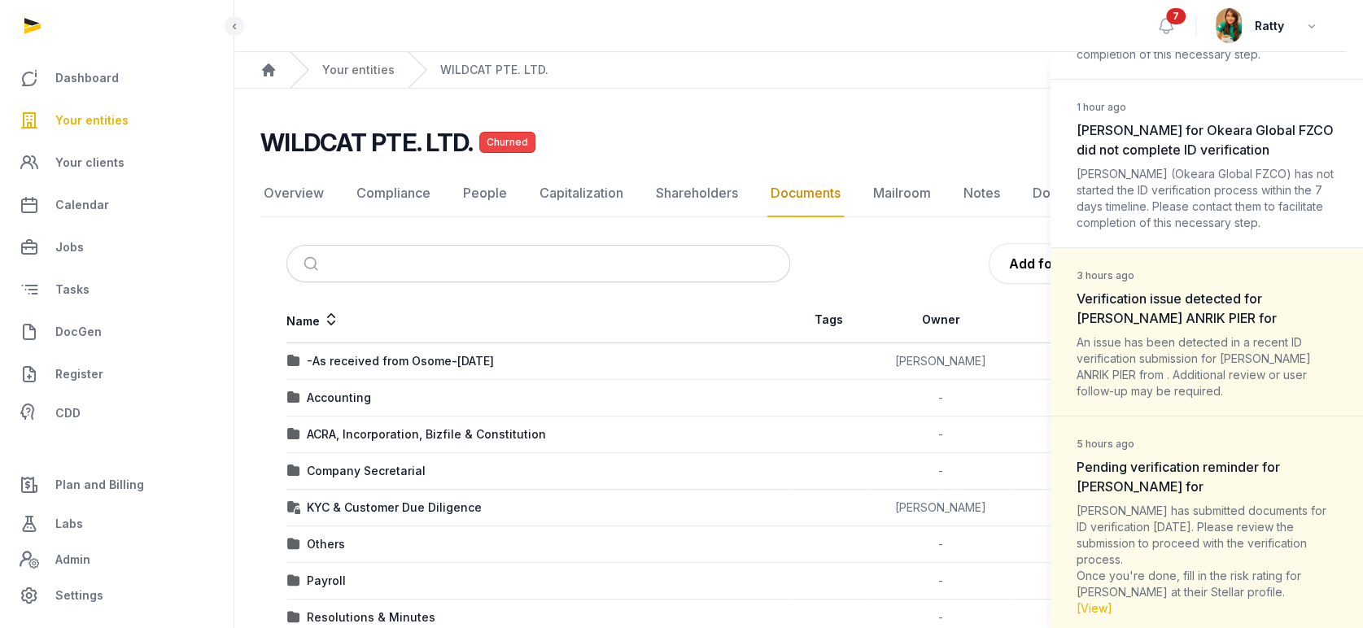
click at [1168, 316] on span "Verification issue detected for TROOST ANRIK PIER for" at bounding box center [1177, 308] width 200 height 36
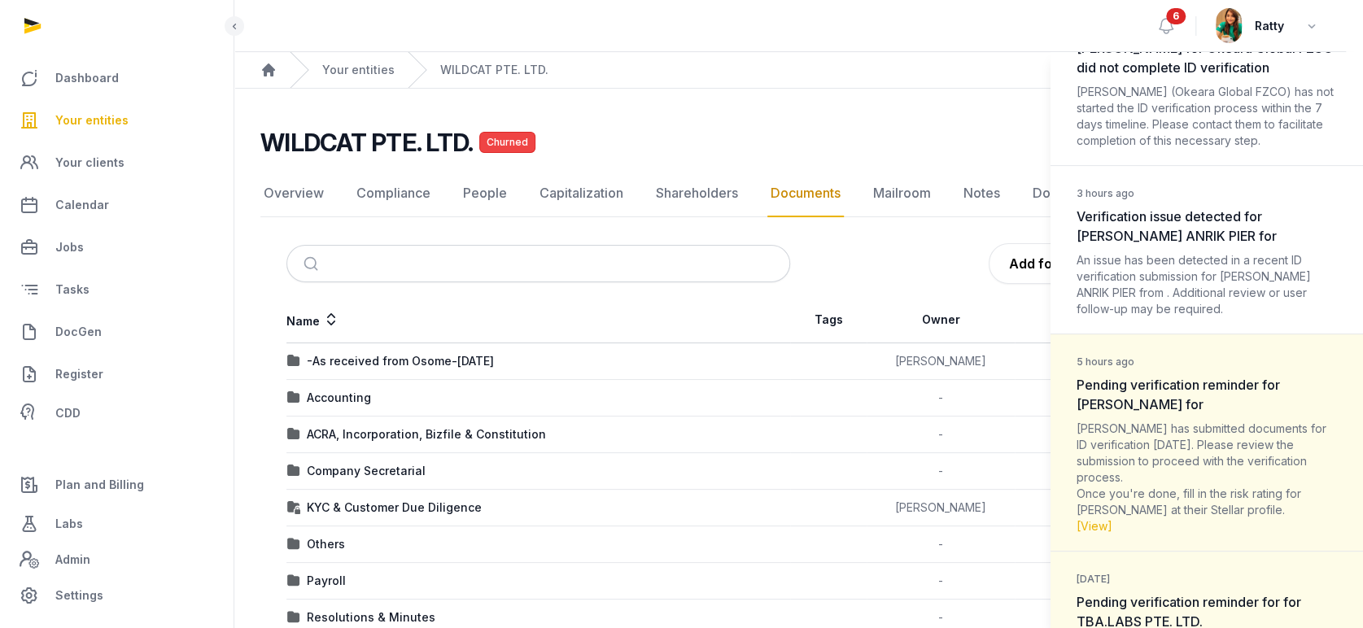
scroll to position [325, 0]
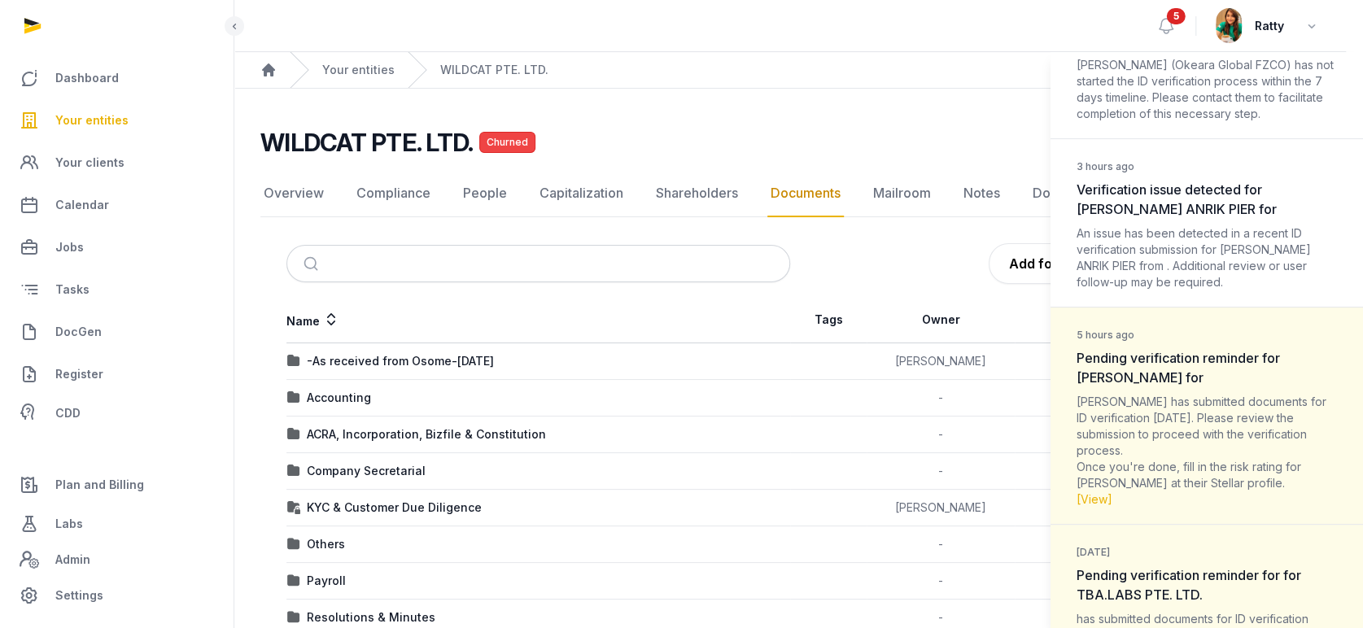
click at [1163, 341] on dt "5 hours ago Pending verification reminder for LESLIE SOPHIE for" at bounding box center [1207, 355] width 260 height 63
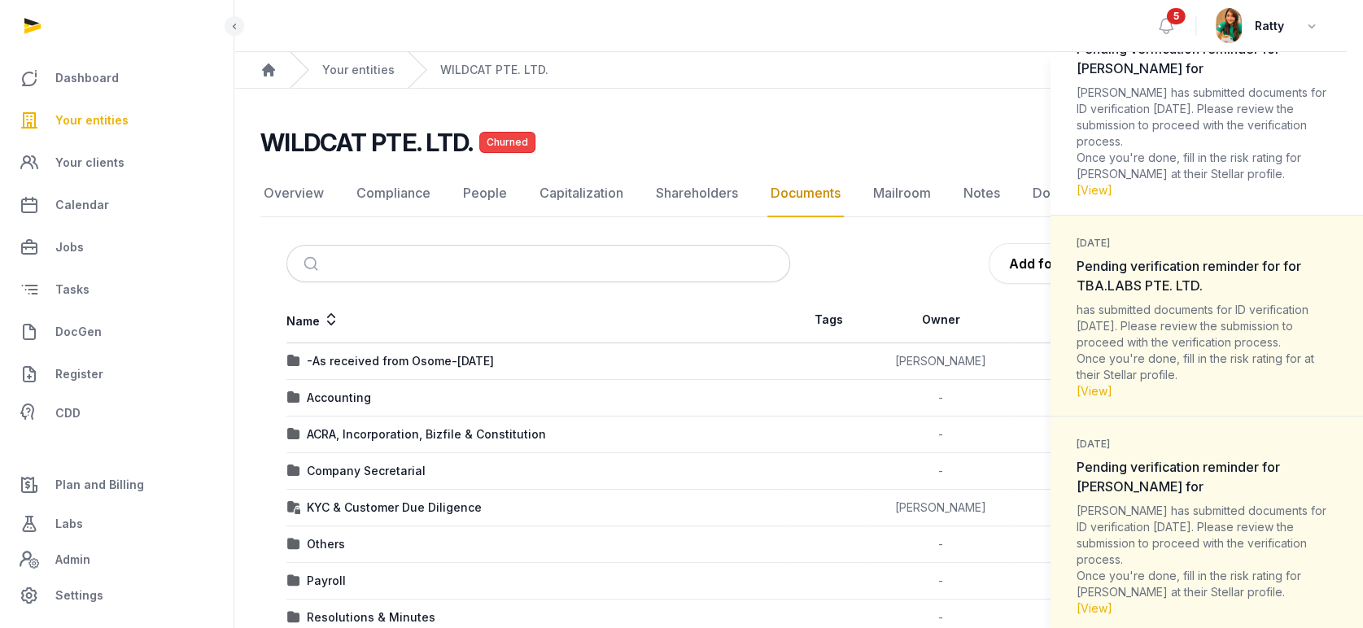
scroll to position [651, 0]
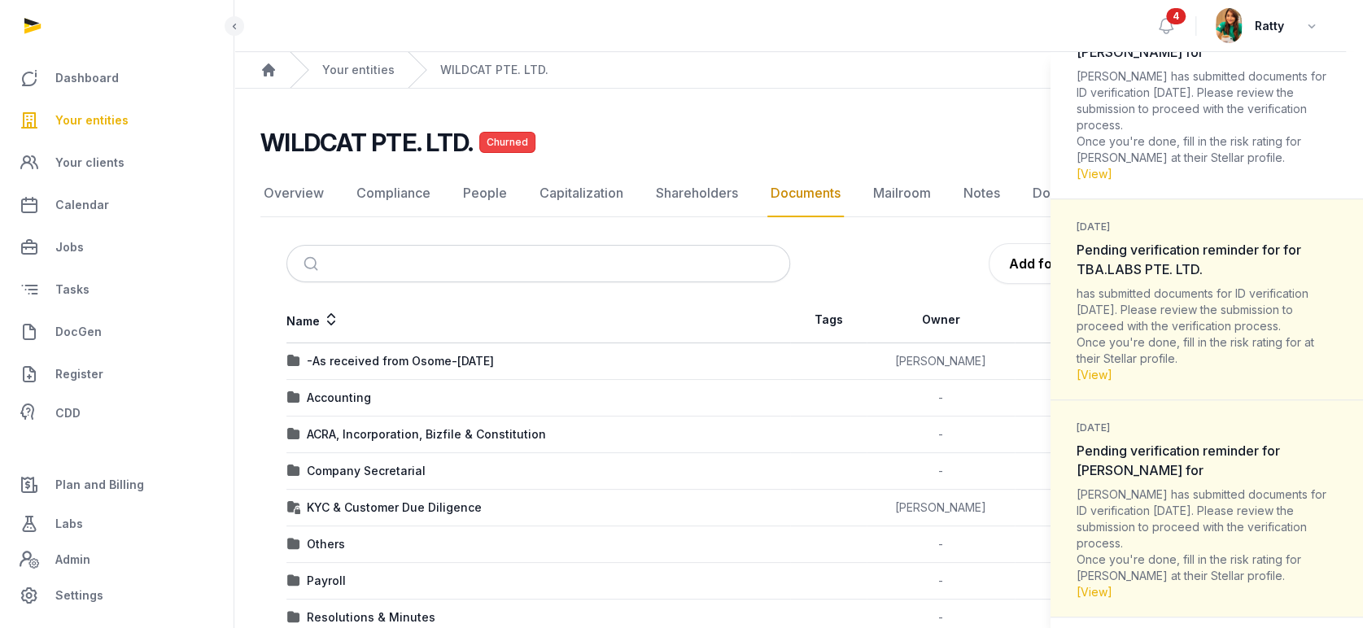
click at [1172, 270] on span "Pending verification reminder for for TBA.LABS PTE. LTD." at bounding box center [1189, 260] width 225 height 36
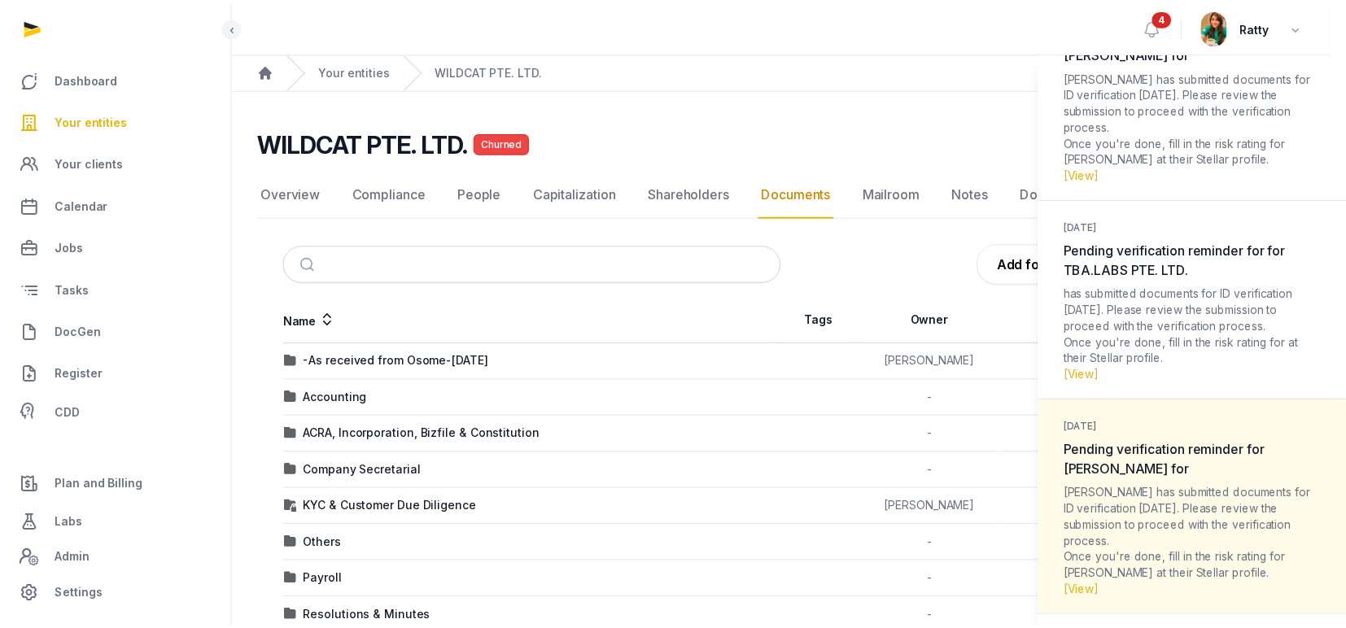
scroll to position [867, 0]
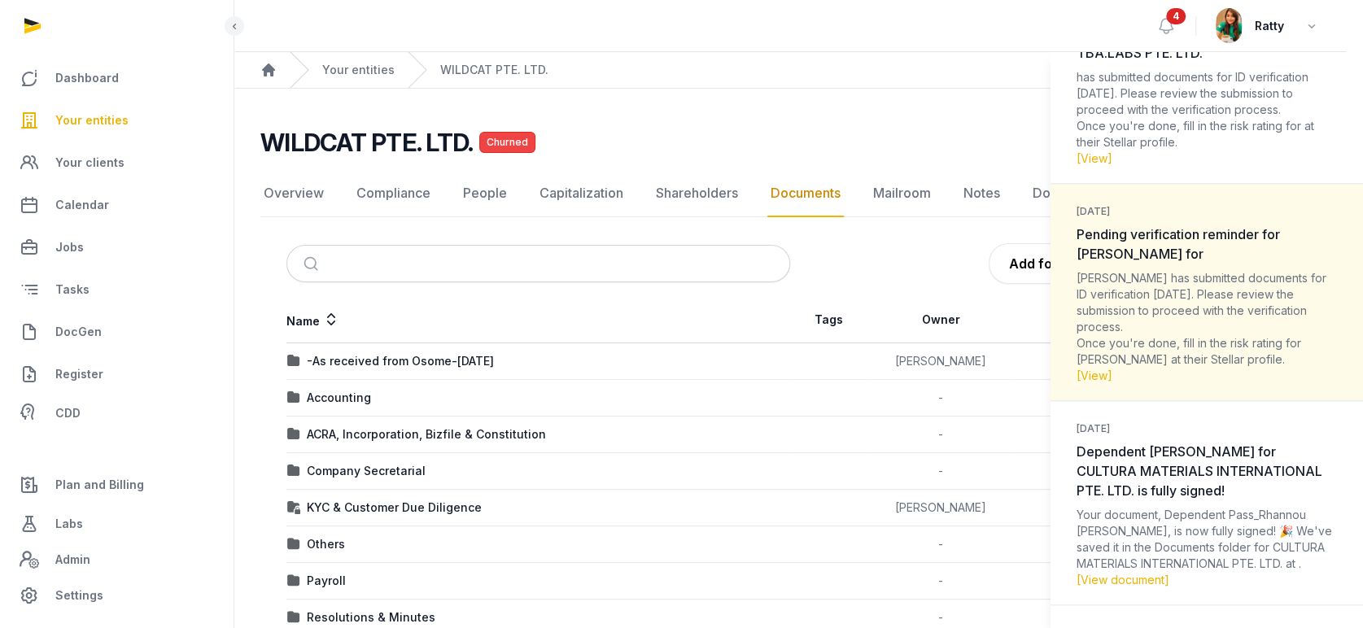
click at [1167, 264] on dt "3 days ago Pending verification reminder for CHONG JIE for" at bounding box center [1207, 231] width 260 height 63
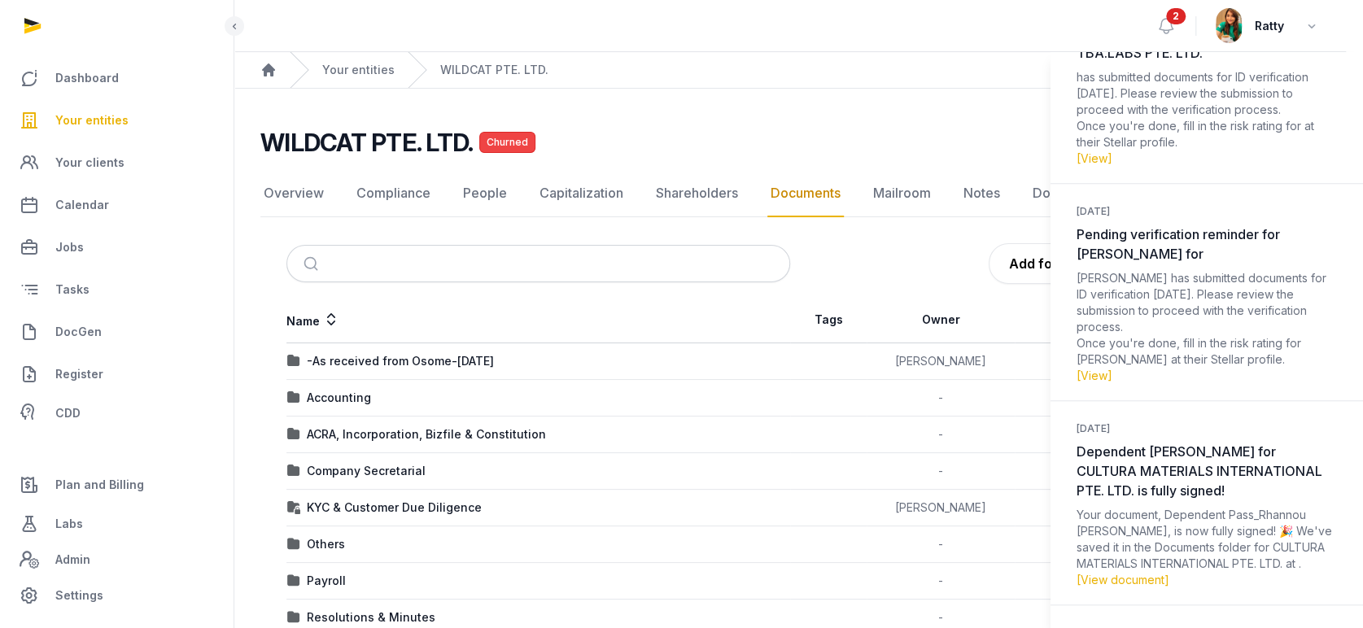
click at [618, 115] on div "Notifications (2) Mark all as read 1 hour ago Andrey Skripachev for Okeara Glob…" at bounding box center [681, 314] width 1363 height 628
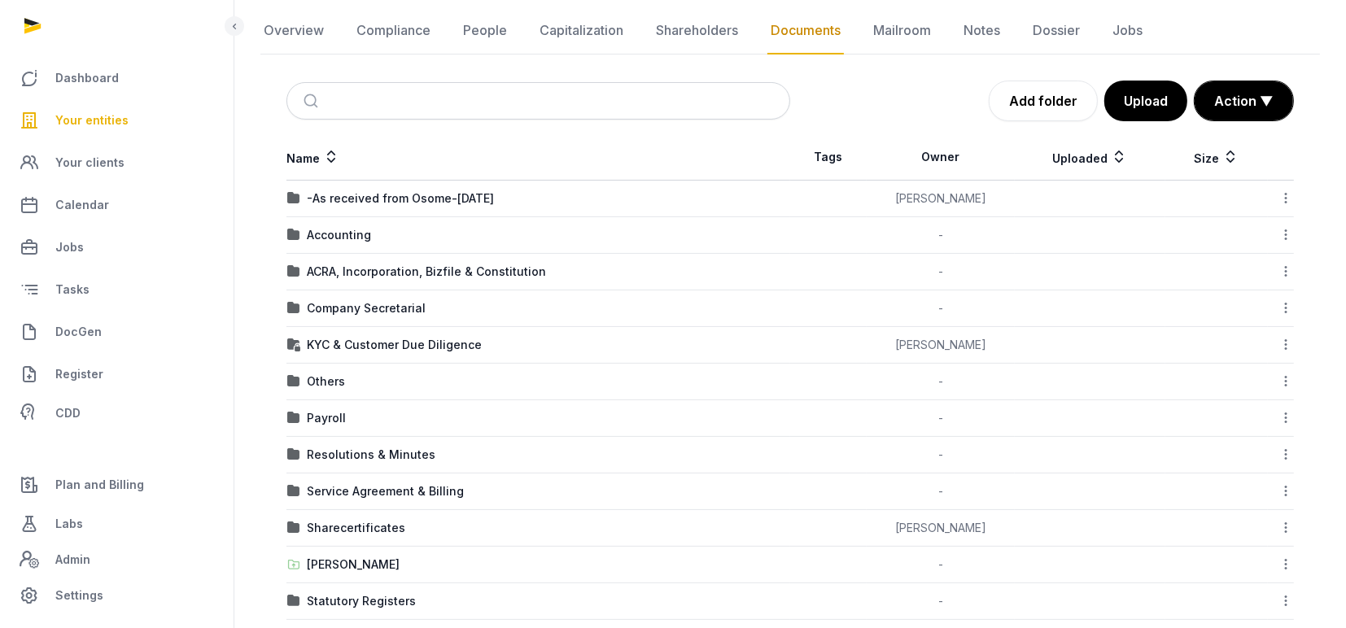
scroll to position [50, 0]
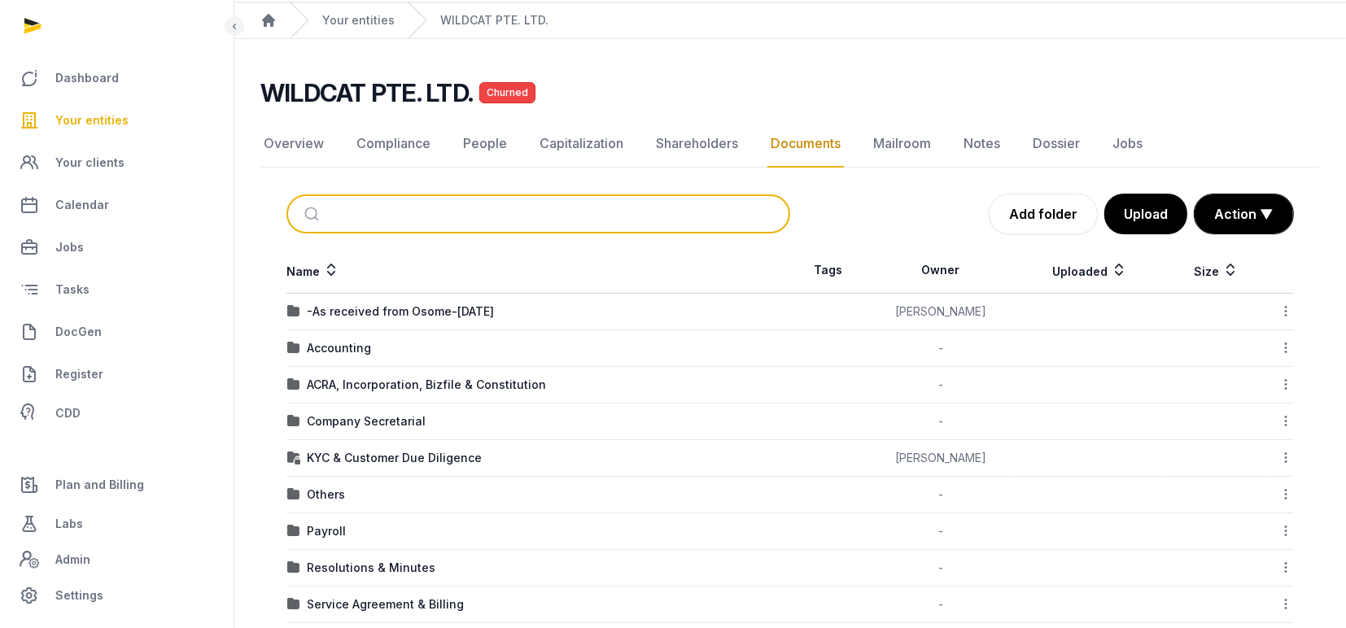
click at [353, 209] on input "search" at bounding box center [557, 214] width 449 height 36
type input "***"
click at [295, 196] on button "submit" at bounding box center [314, 214] width 38 height 36
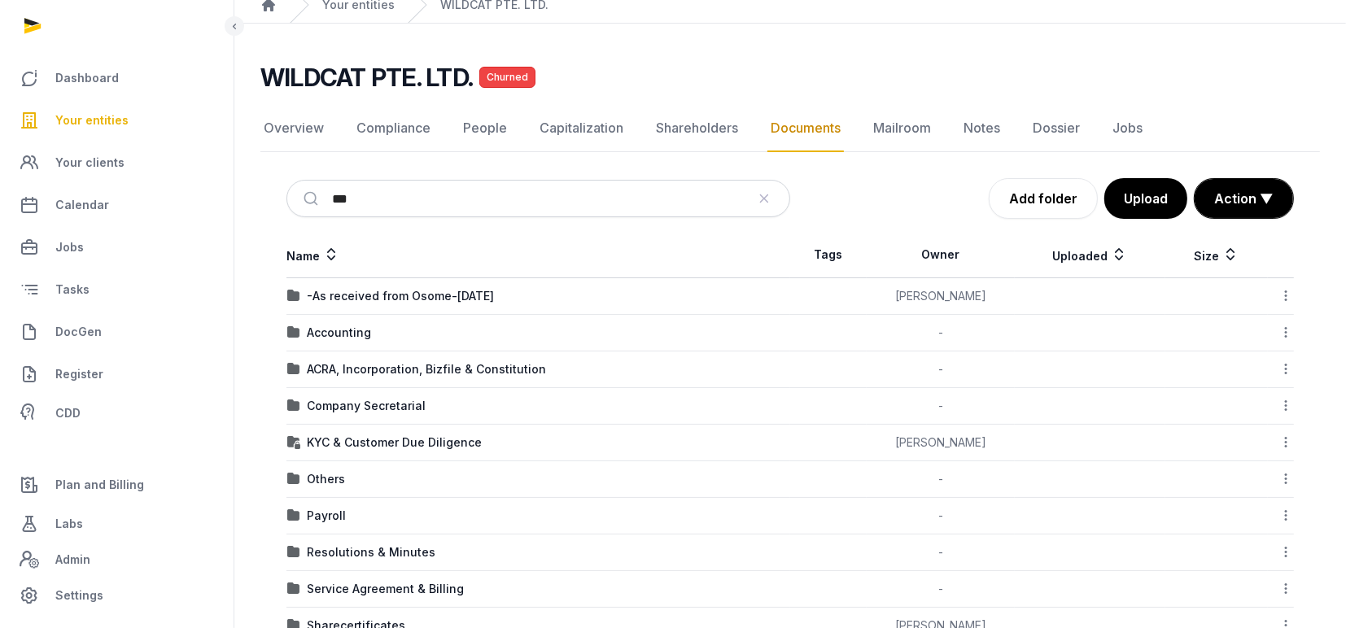
scroll to position [0, 0]
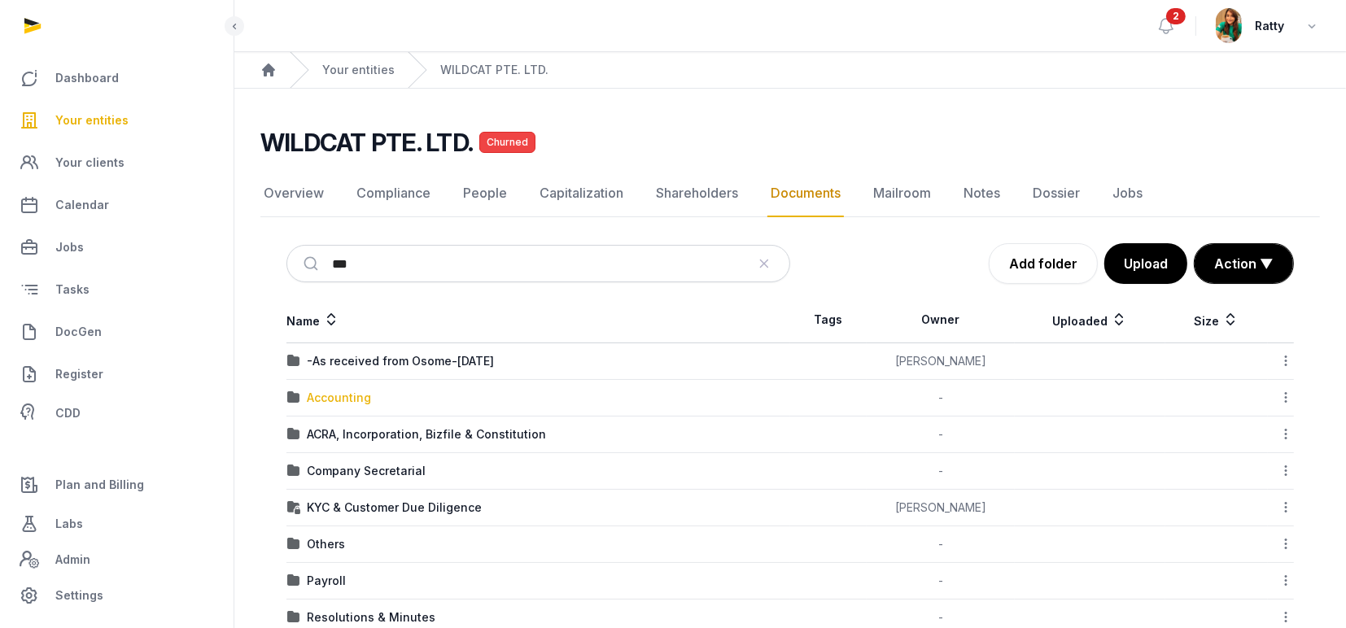
click at [348, 399] on div "Accounting" at bounding box center [339, 398] width 64 height 16
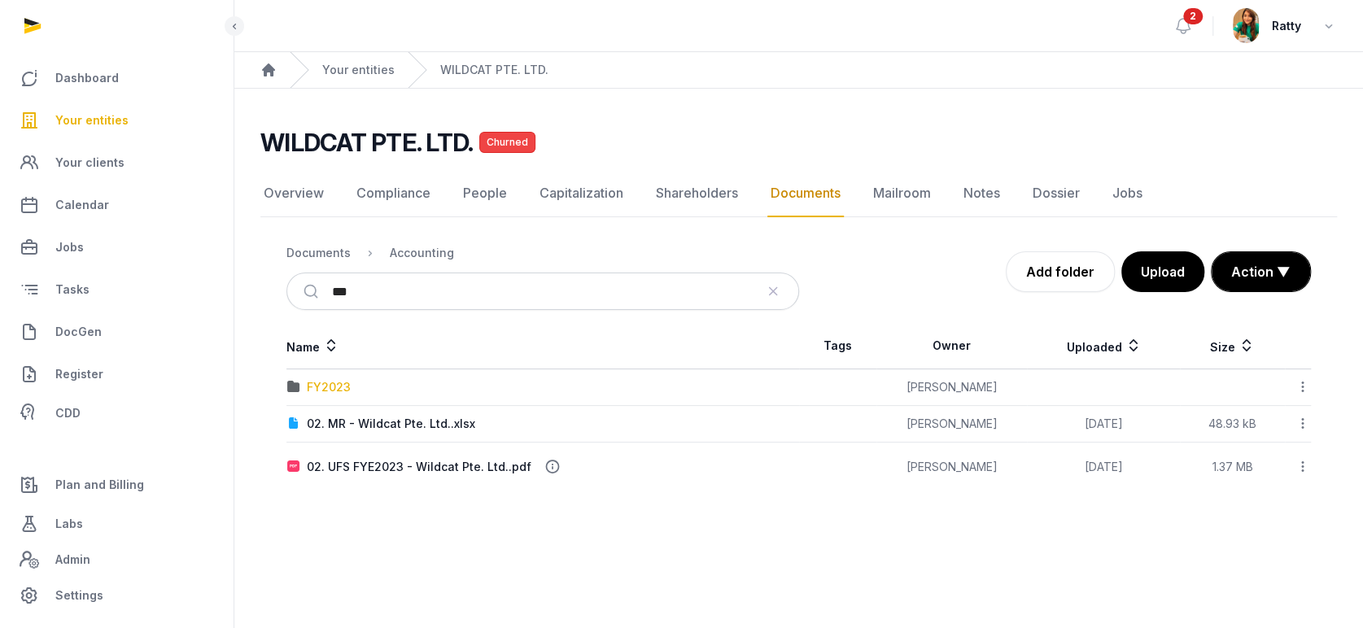
click at [329, 387] on div "FY2023" at bounding box center [329, 387] width 44 height 16
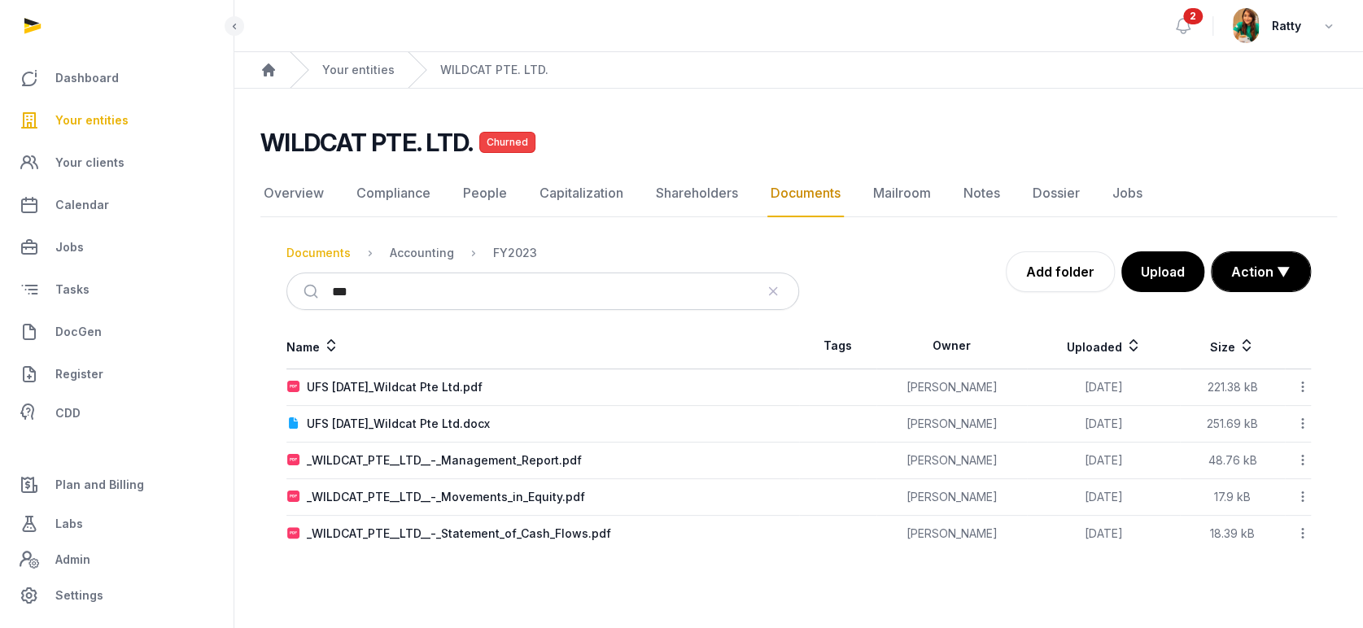
click at [345, 251] on div "Documents" at bounding box center [318, 253] width 64 height 16
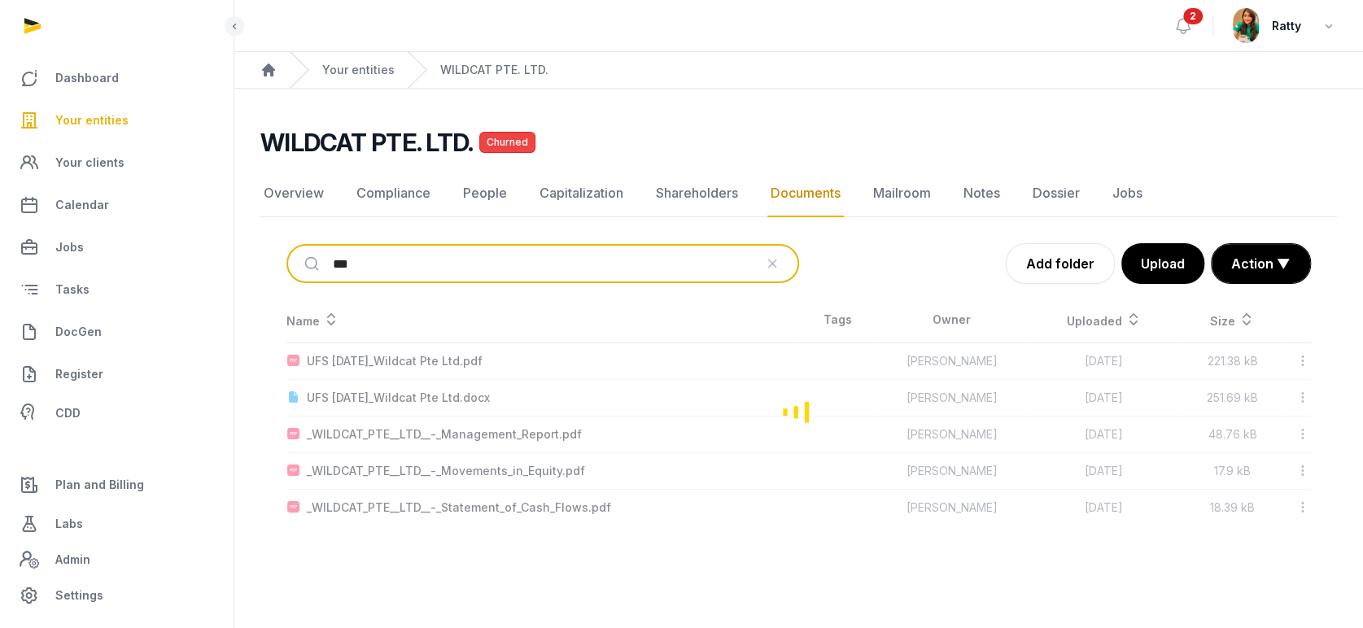
click at [370, 259] on input "***" at bounding box center [543, 264] width 421 height 36
click at [295, 246] on button "submit" at bounding box center [314, 264] width 38 height 36
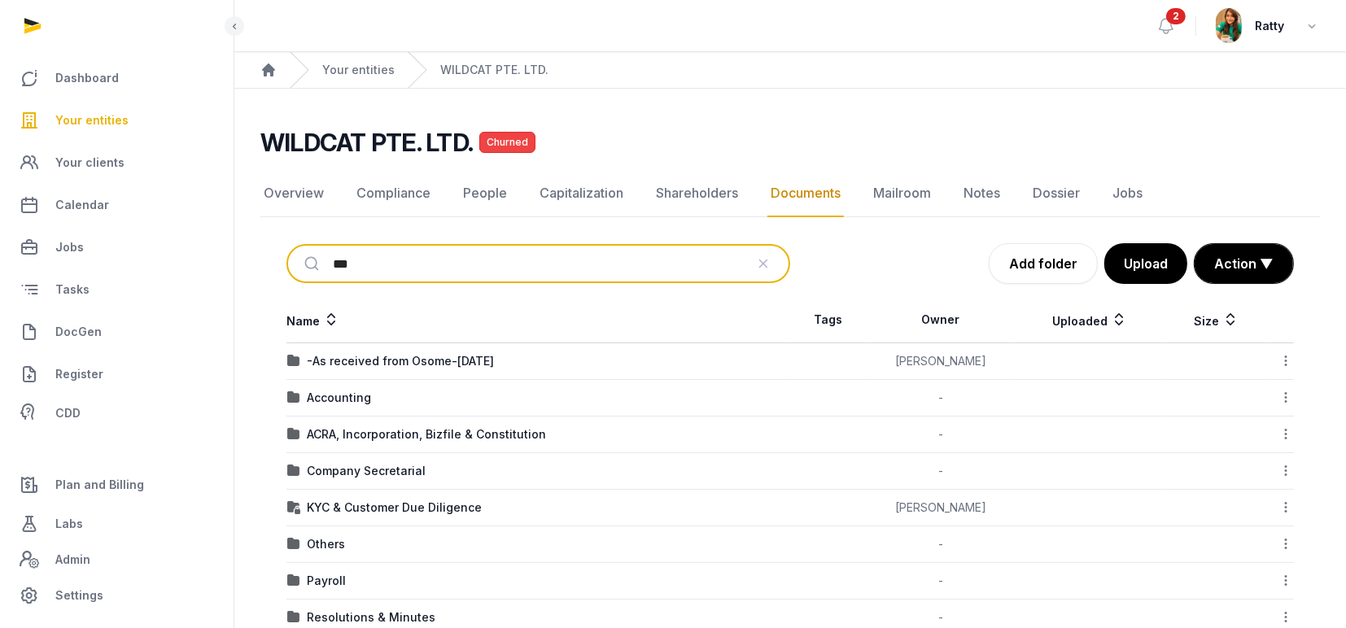
click at [378, 264] on input "***" at bounding box center [539, 264] width 412 height 36
click at [295, 246] on button "submit" at bounding box center [314, 264] width 38 height 36
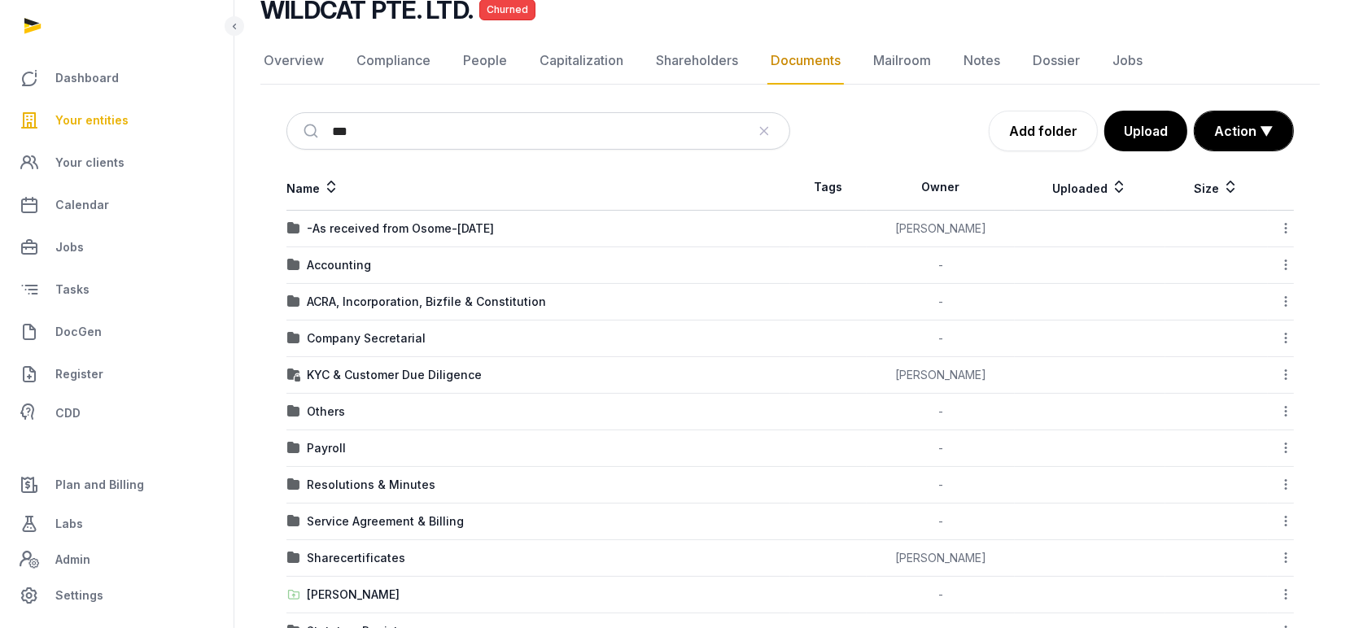
scroll to position [267, 0]
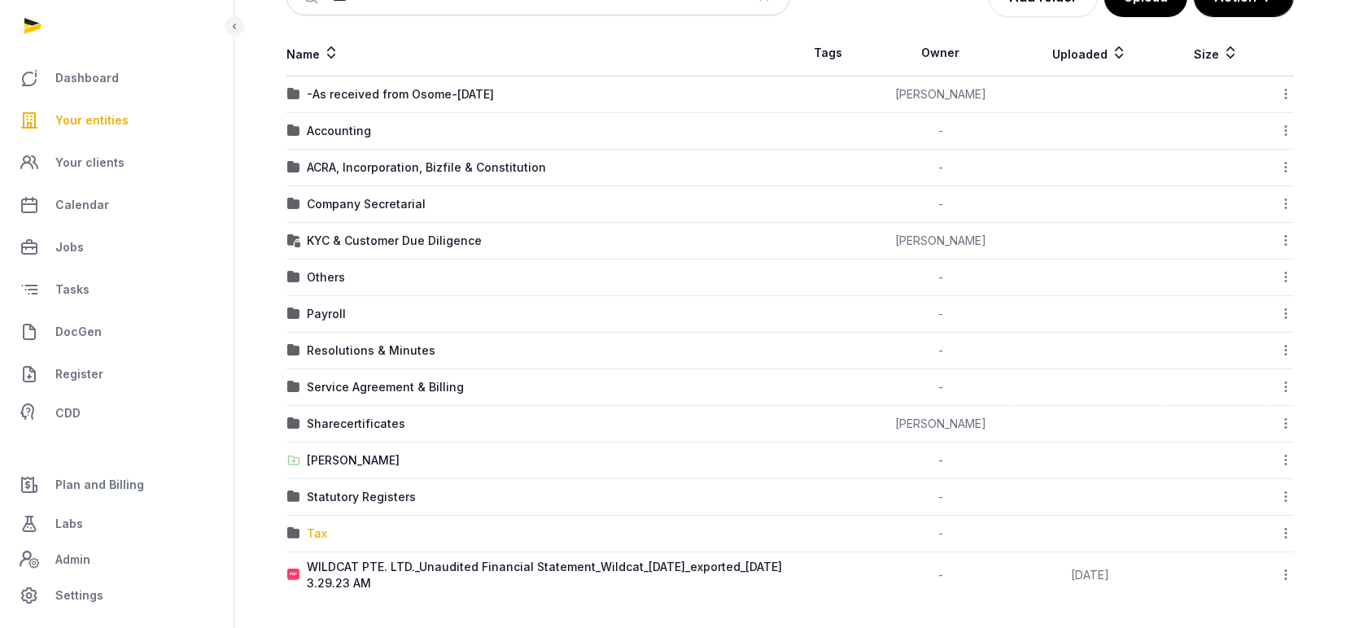
click at [322, 526] on div "Tax" at bounding box center [317, 534] width 20 height 16
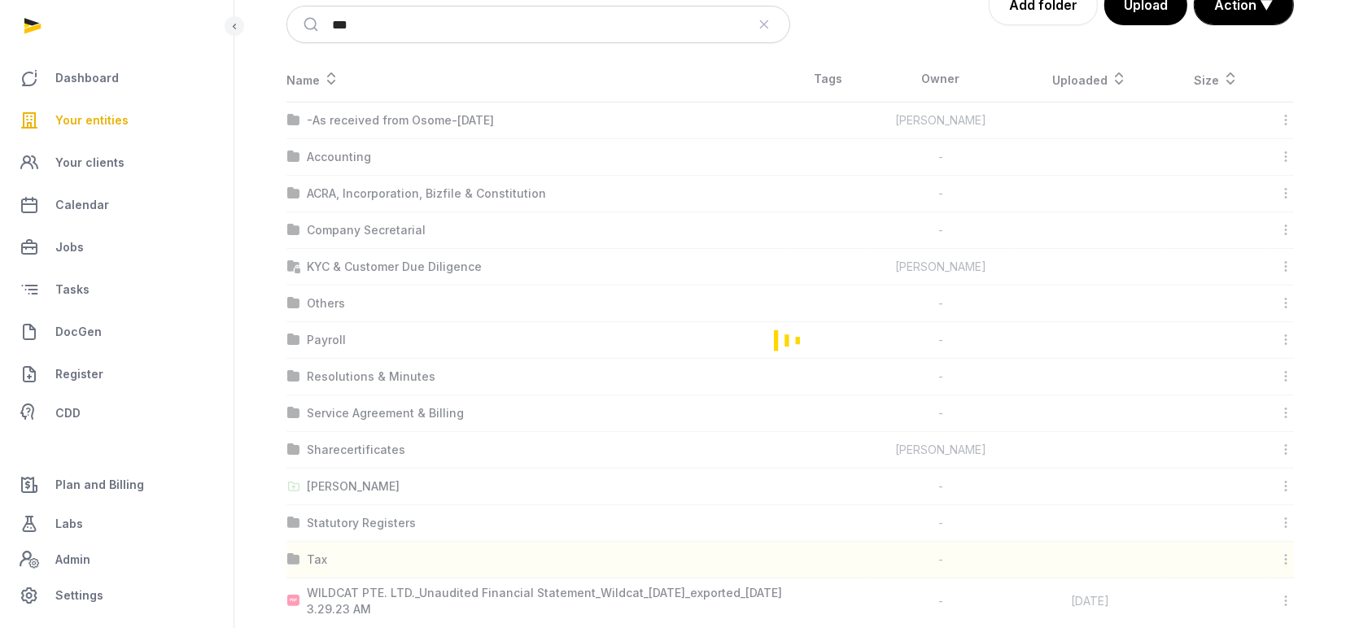
scroll to position [0, 0]
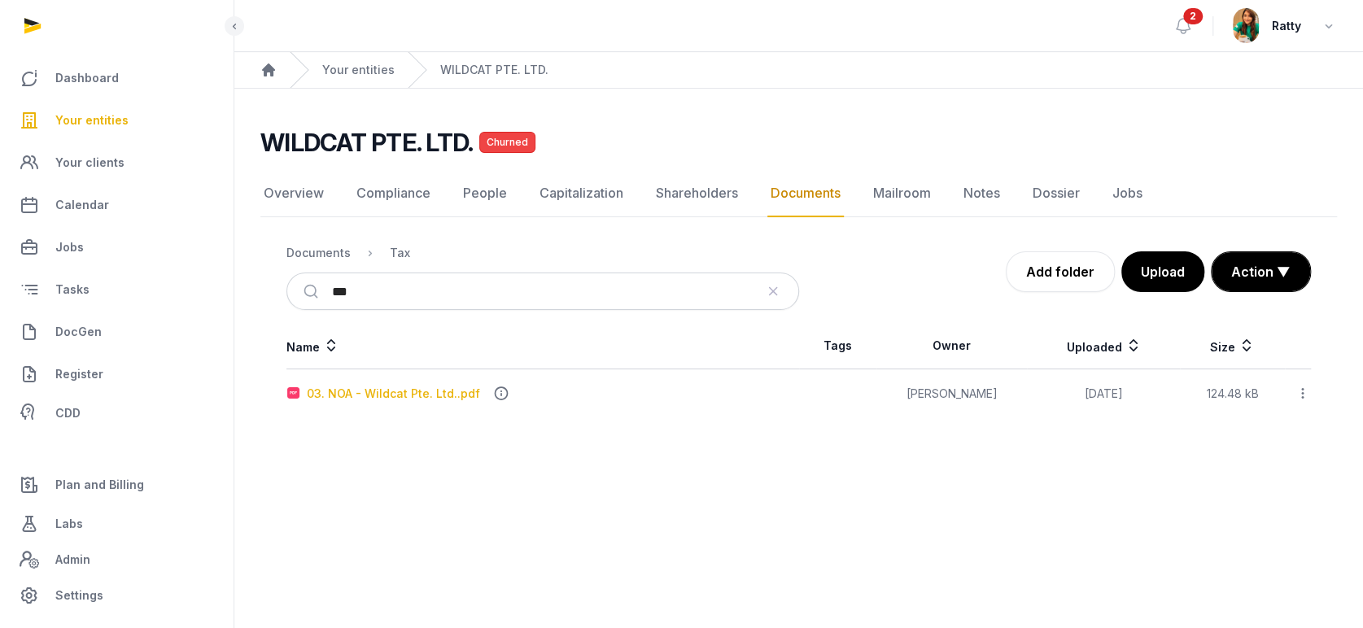
click at [400, 389] on div "03. NOA - Wildcat Pte. Ltd..pdf" at bounding box center [393, 394] width 173 height 16
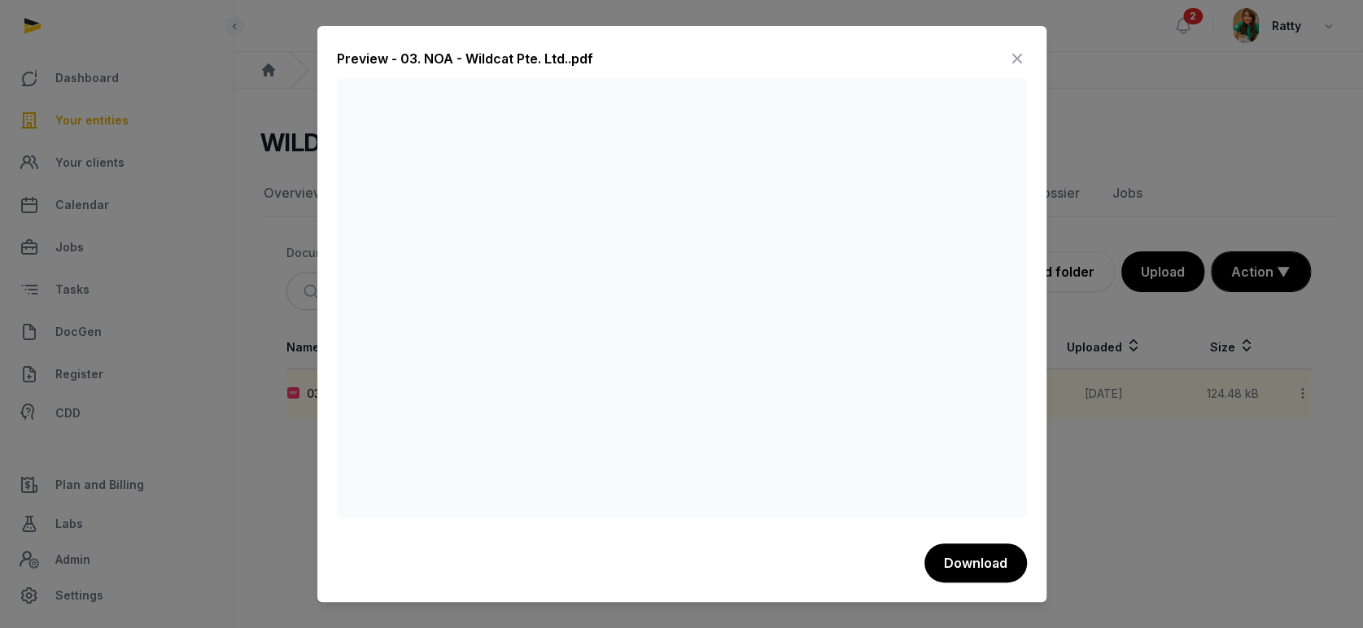
click at [1025, 61] on icon at bounding box center [1017, 59] width 20 height 26
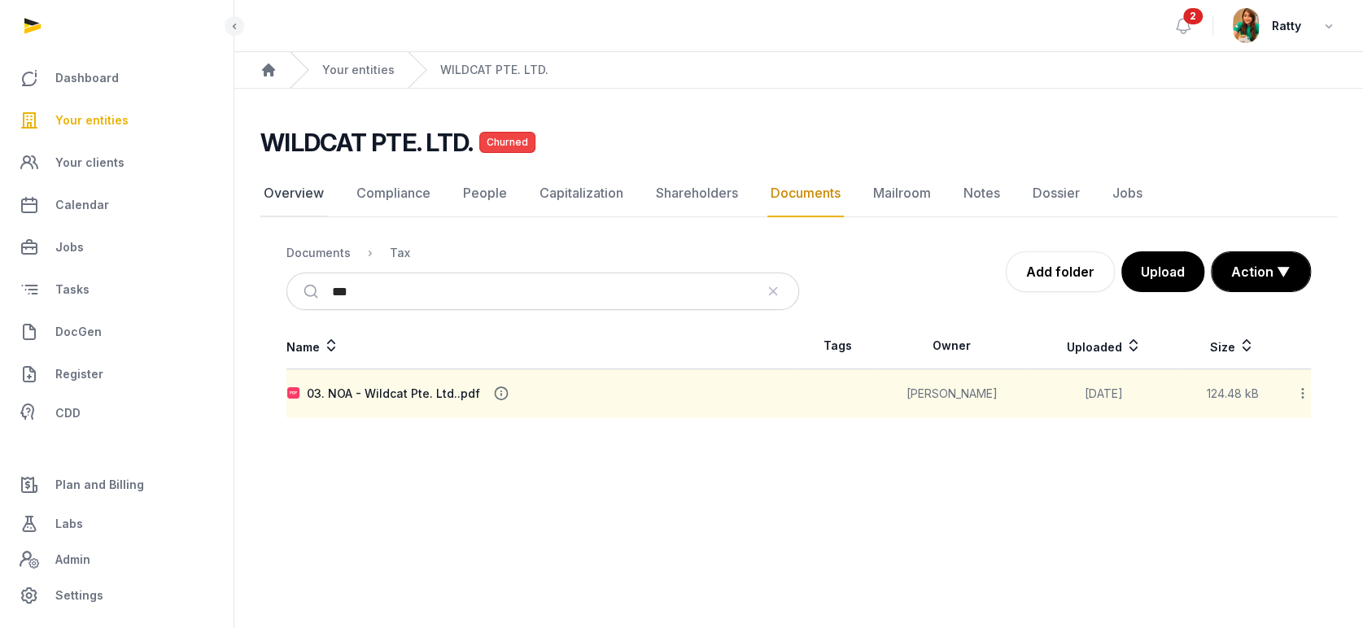
click at [308, 192] on link "Overview" at bounding box center [293, 193] width 67 height 47
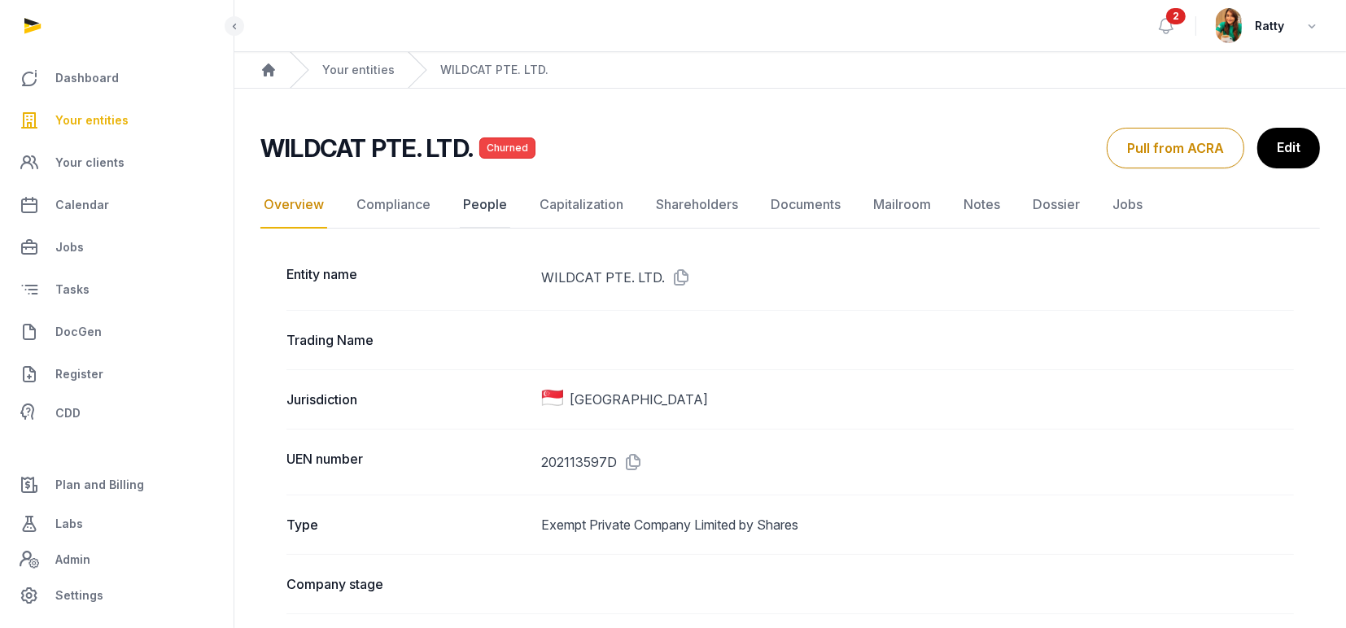
click at [470, 203] on link "People" at bounding box center [485, 204] width 50 height 47
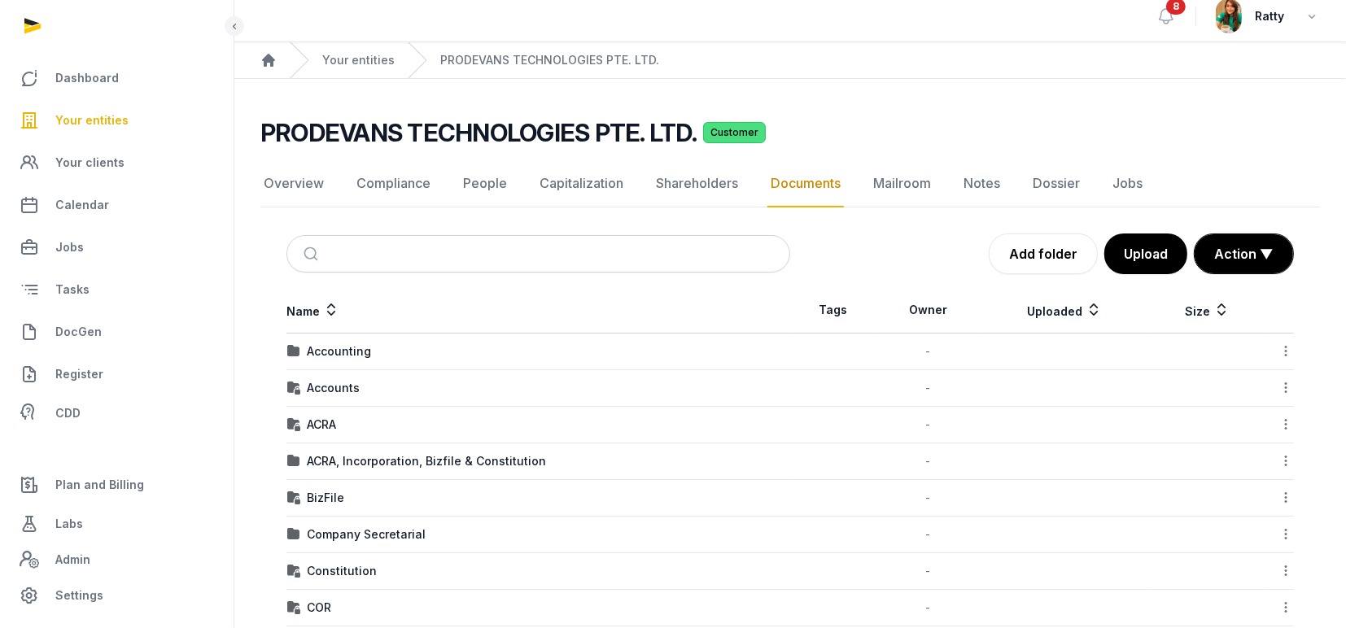
click at [77, 121] on span "Your entities" at bounding box center [91, 121] width 73 height 20
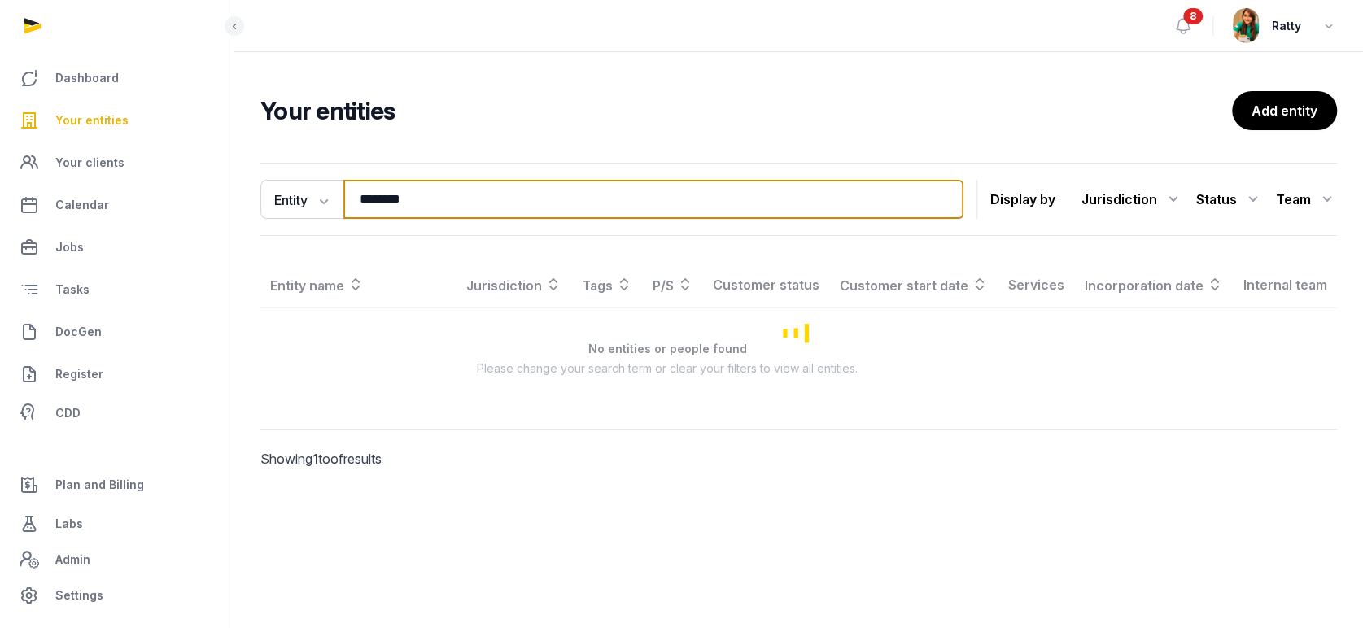
drag, startPoint x: 449, startPoint y: 199, endPoint x: 258, endPoint y: 209, distance: 191.5
click at [287, 214] on div "Entity Entity People Tags Services ******** Search" at bounding box center [611, 199] width 703 height 39
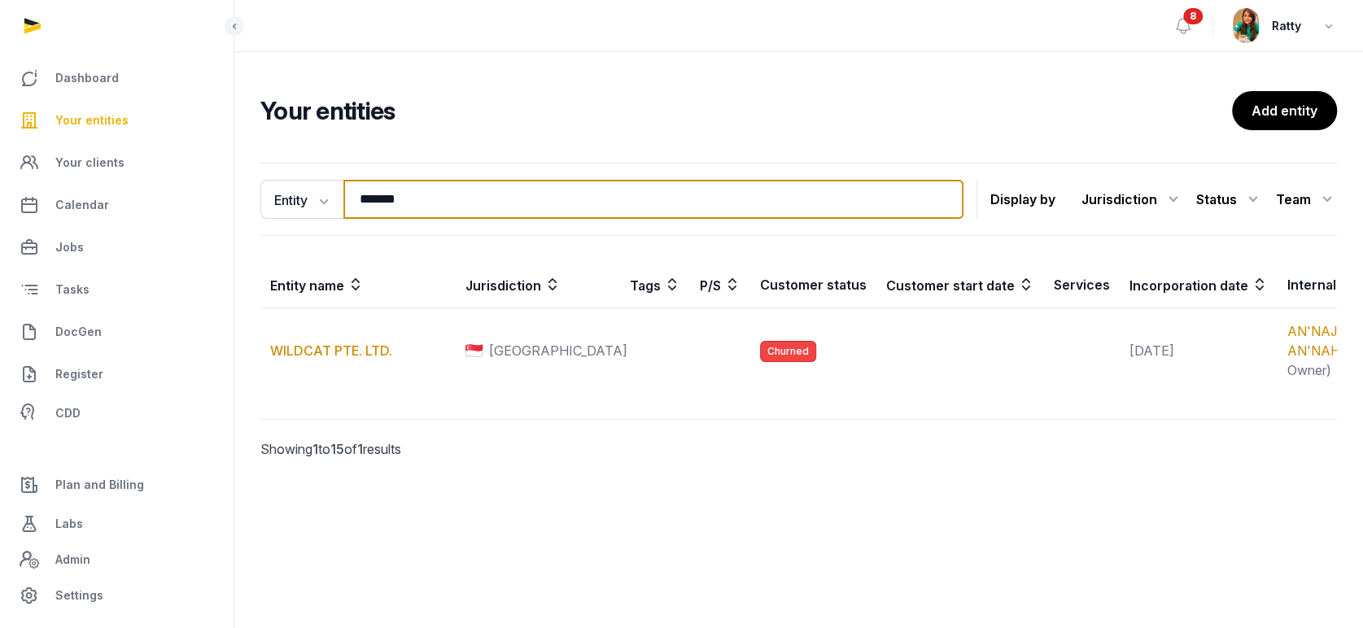
type input "*******"
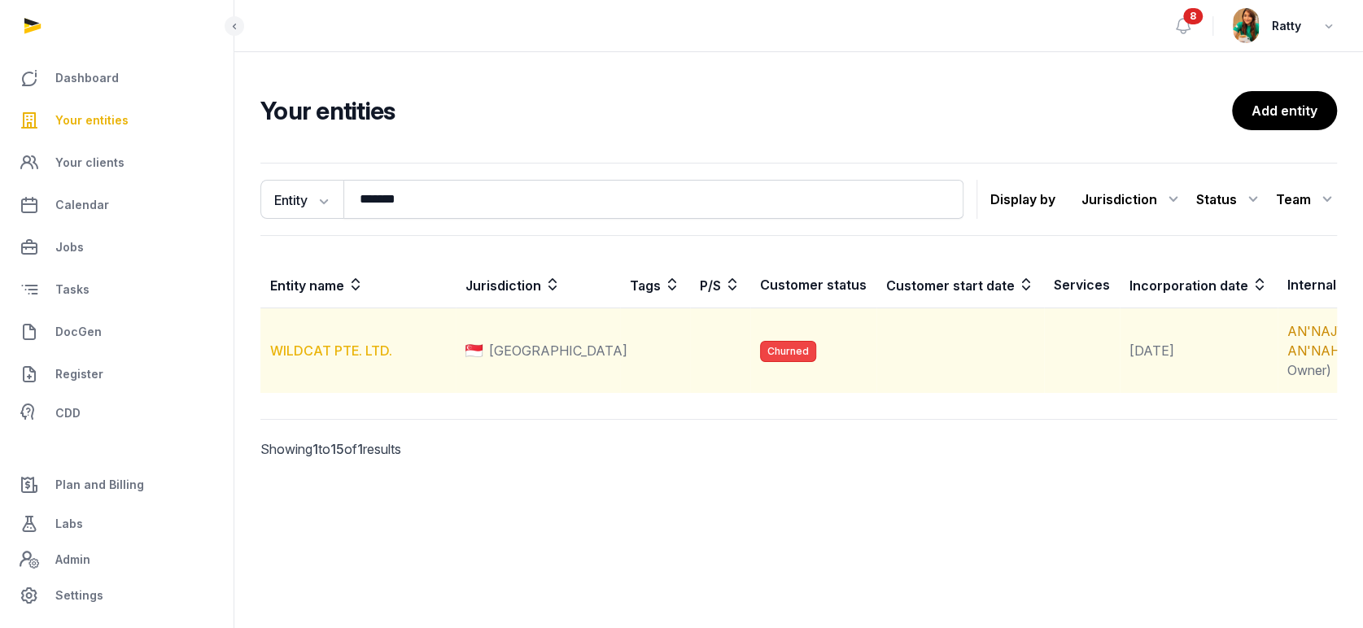
click at [323, 359] on link "WILDCAT PTE. LTD." at bounding box center [331, 351] width 122 height 16
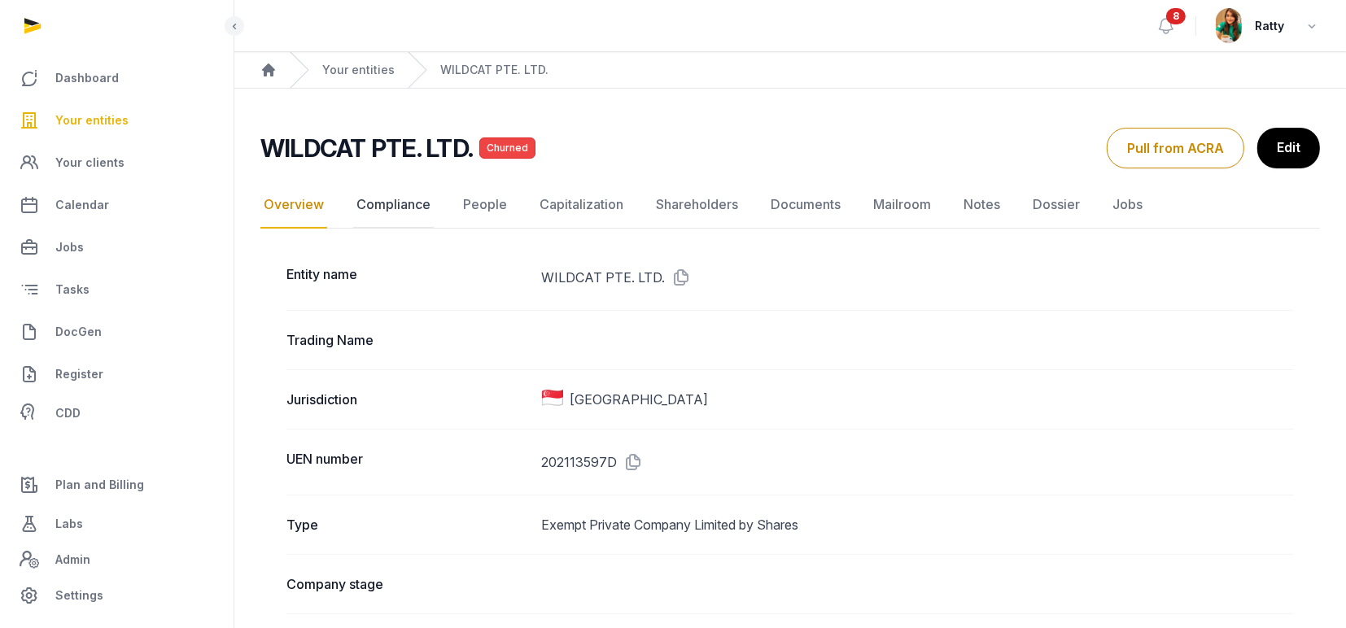
click at [404, 211] on link "Compliance" at bounding box center [393, 204] width 81 height 47
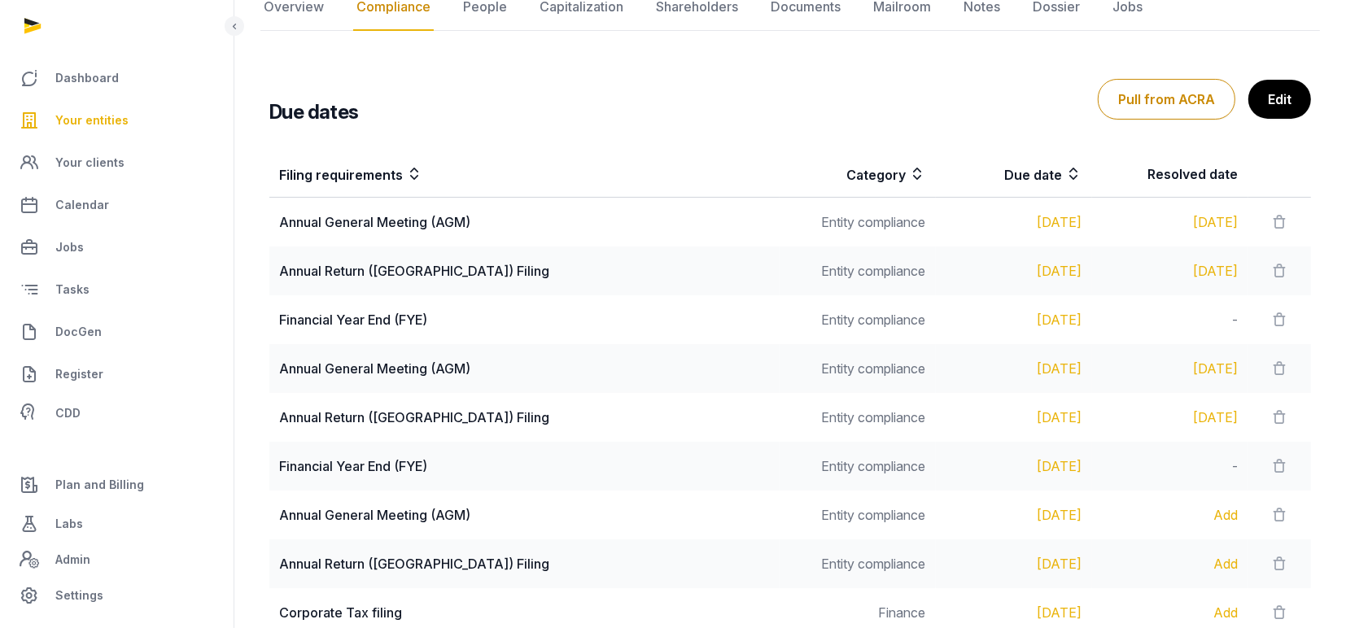
scroll to position [387, 0]
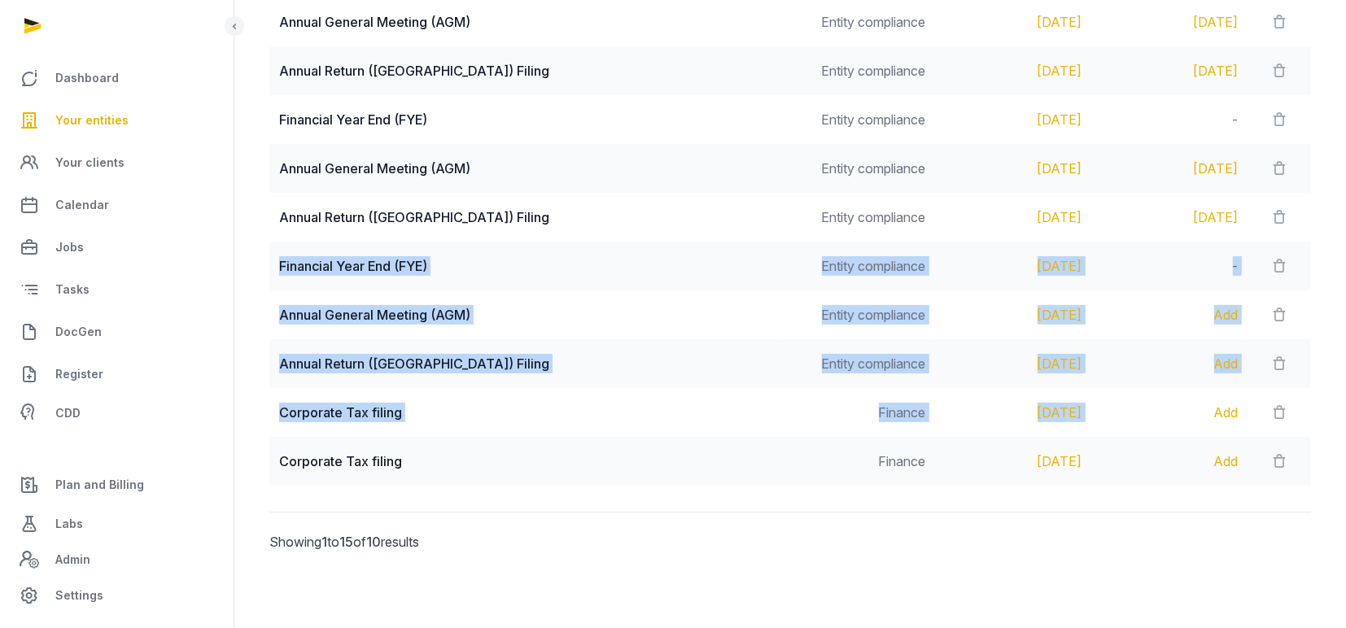
drag, startPoint x: 279, startPoint y: 265, endPoint x: 1094, endPoint y: 419, distance: 828.9
click at [1094, 419] on tbody "Annual General Meeting (AGM) Entity compliance Sep 30, 2023 Aug 21, 2023 Annual…" at bounding box center [790, 242] width 1042 height 489
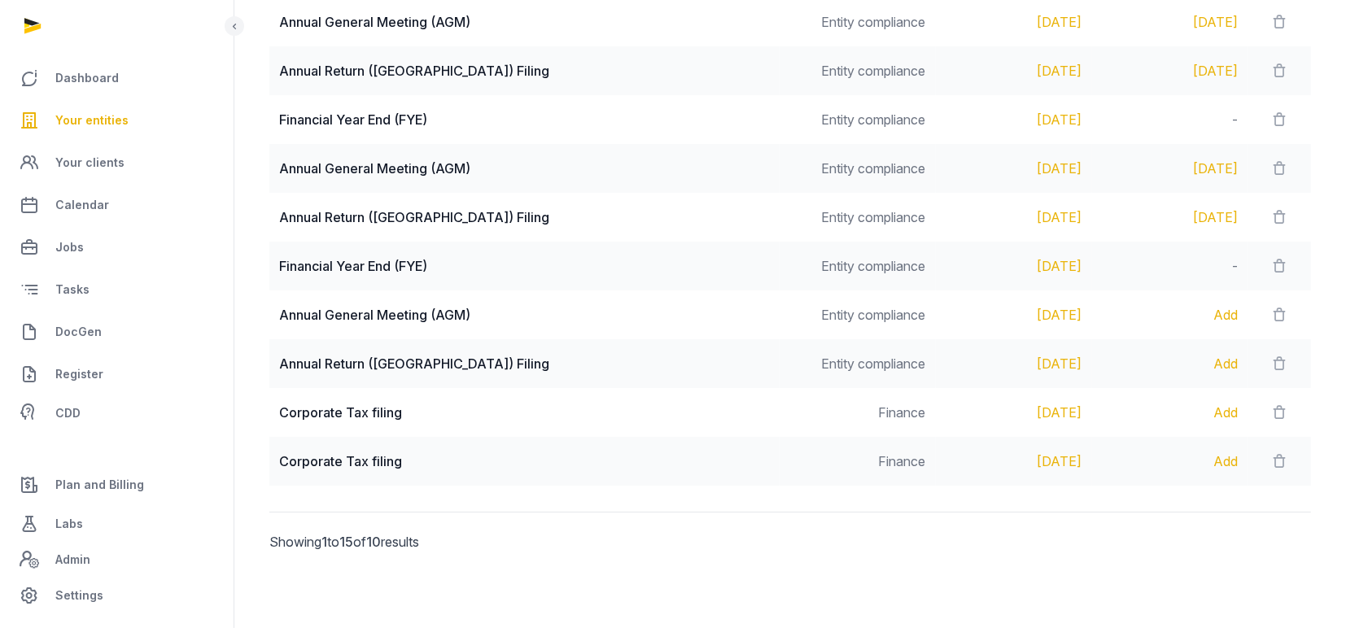
drag, startPoint x: 402, startPoint y: 265, endPoint x: 288, endPoint y: 210, distance: 126.6
click at [288, 210] on div "Annual Return (AR) Filing" at bounding box center [524, 217] width 491 height 20
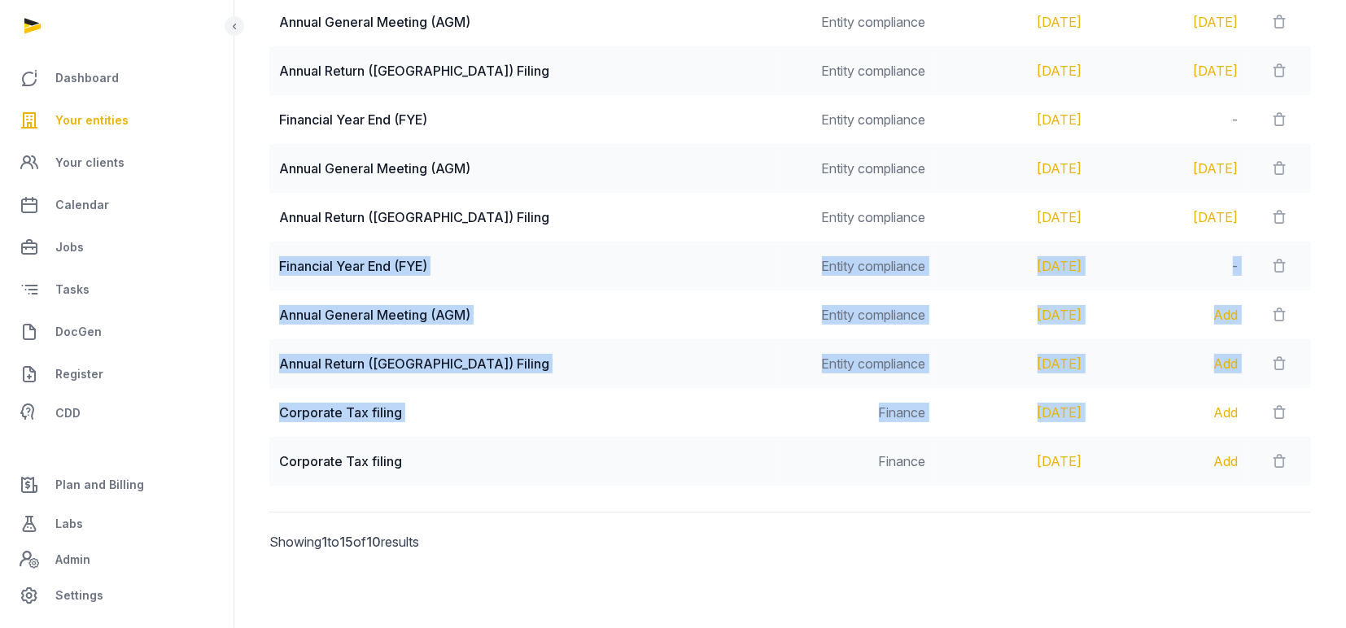
drag, startPoint x: 276, startPoint y: 263, endPoint x: 1072, endPoint y: 410, distance: 810.1
click at [1072, 410] on tbody "Annual General Meeting (AGM) Entity compliance Sep 30, 2023 Aug 21, 2023 Annual…" at bounding box center [790, 242] width 1042 height 489
copy tbody "Financial Year End (FYE) Entity compliance Mar 31, 2025 - Annual General Meetin…"
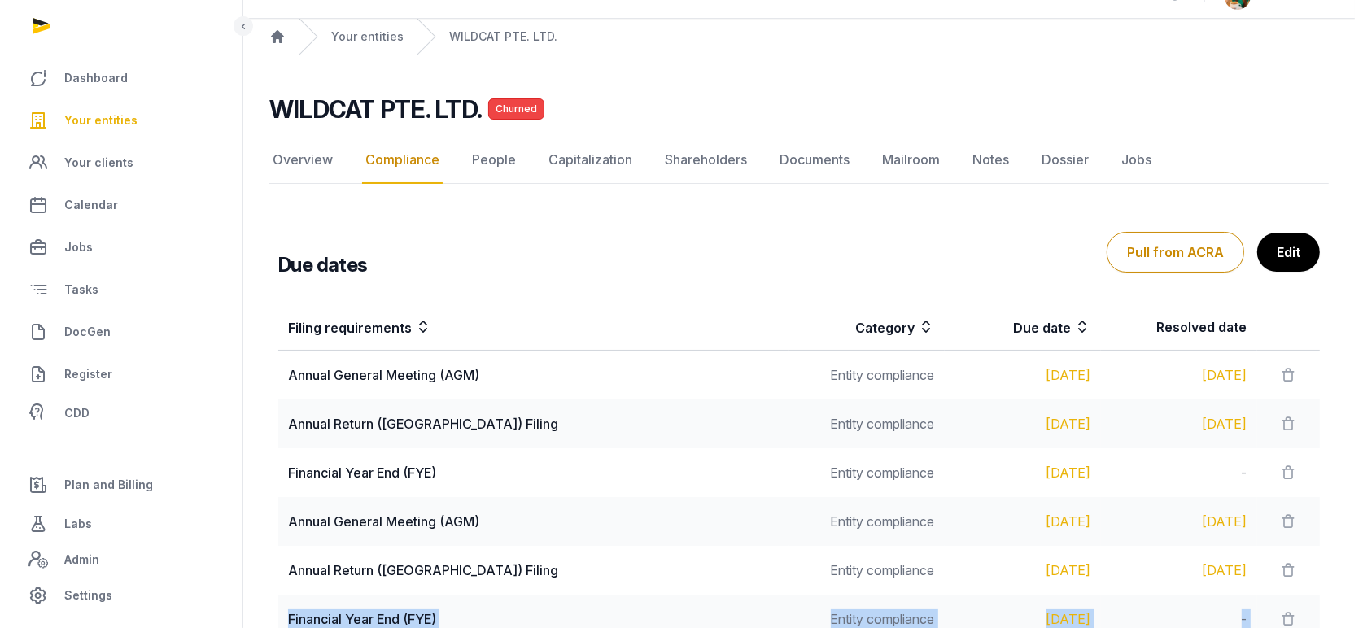
scroll to position [0, 0]
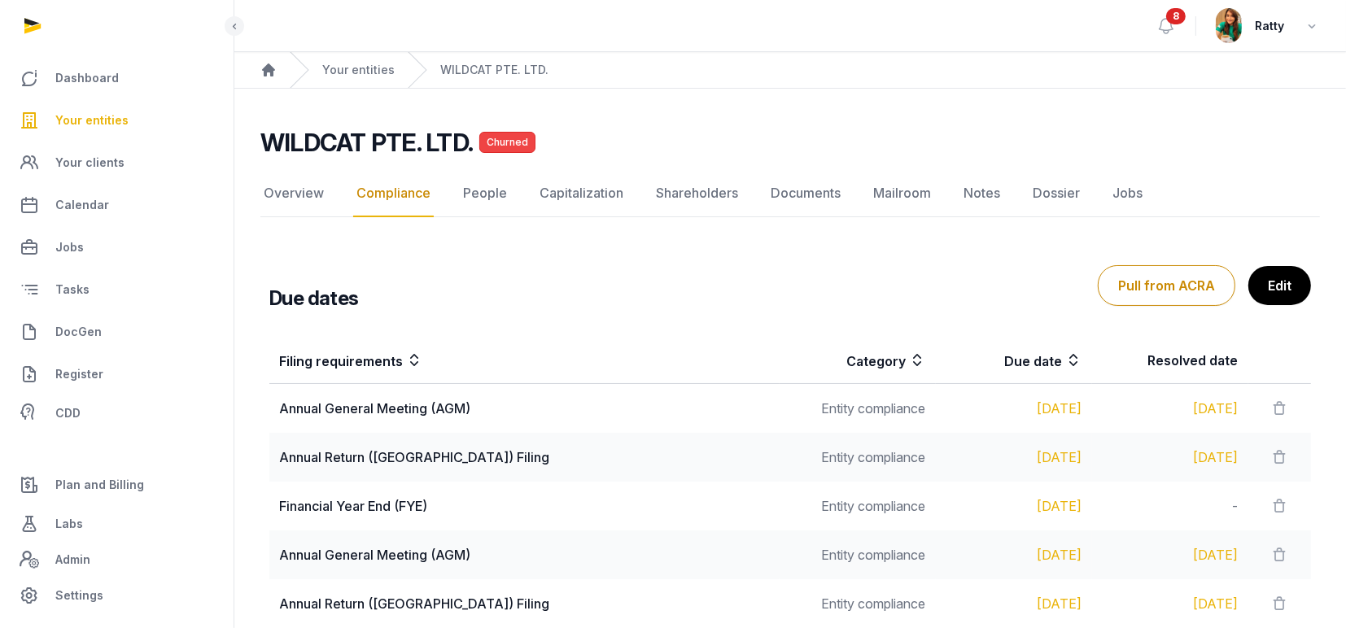
click at [93, 120] on span "Your entities" at bounding box center [91, 121] width 73 height 20
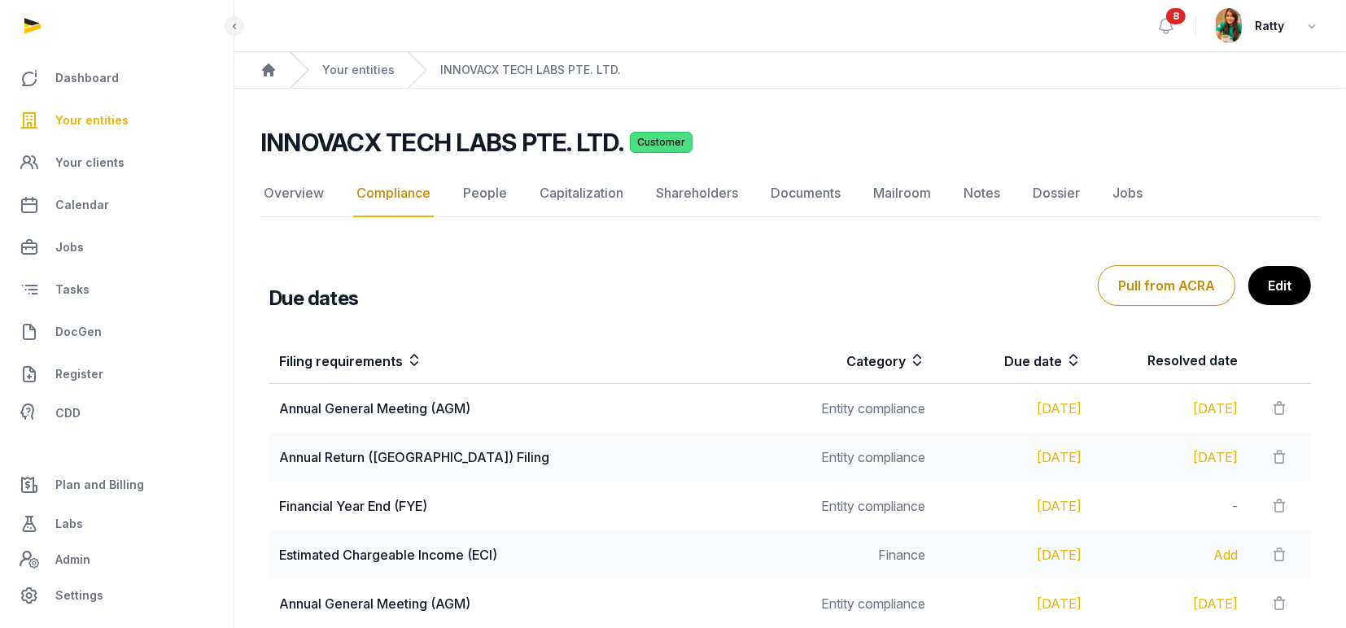
click at [87, 122] on span "Your entities" at bounding box center [91, 121] width 73 height 20
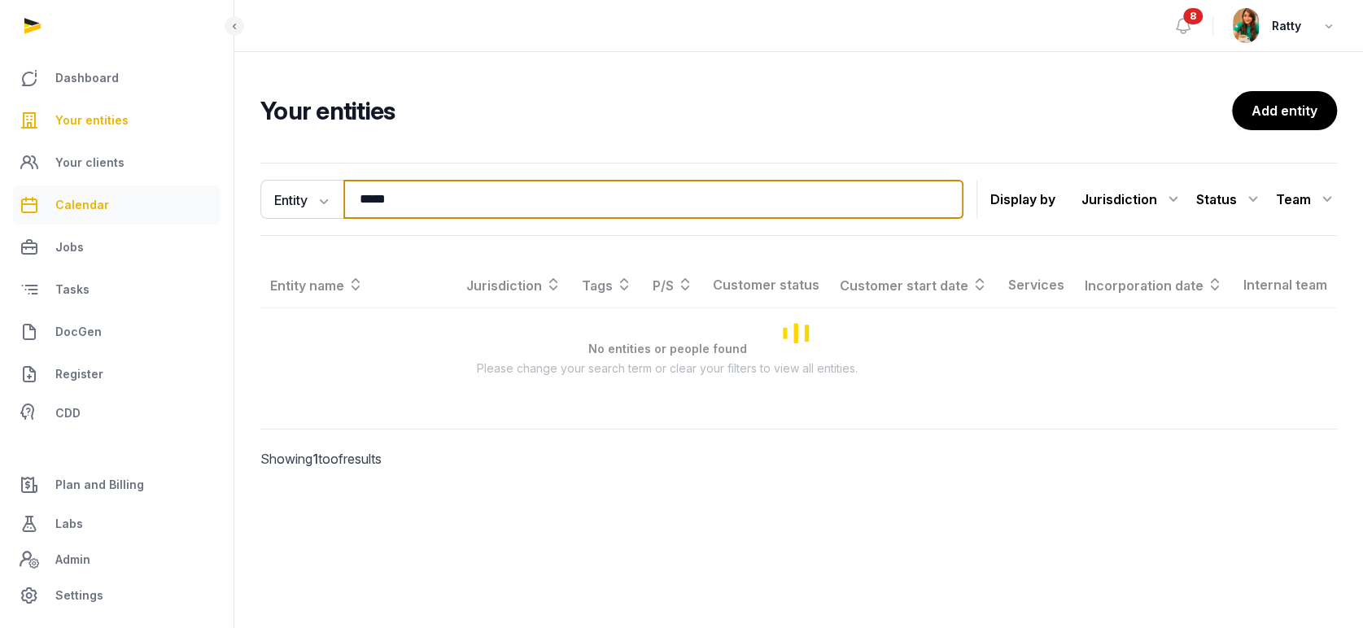
drag, startPoint x: 435, startPoint y: 191, endPoint x: 76, endPoint y: 199, distance: 358.1
click at [76, 199] on div "Dashboard Your entities Your clients Calendar Jobs Tasks DocGen Register CDD Pl…" at bounding box center [681, 314] width 1363 height 628
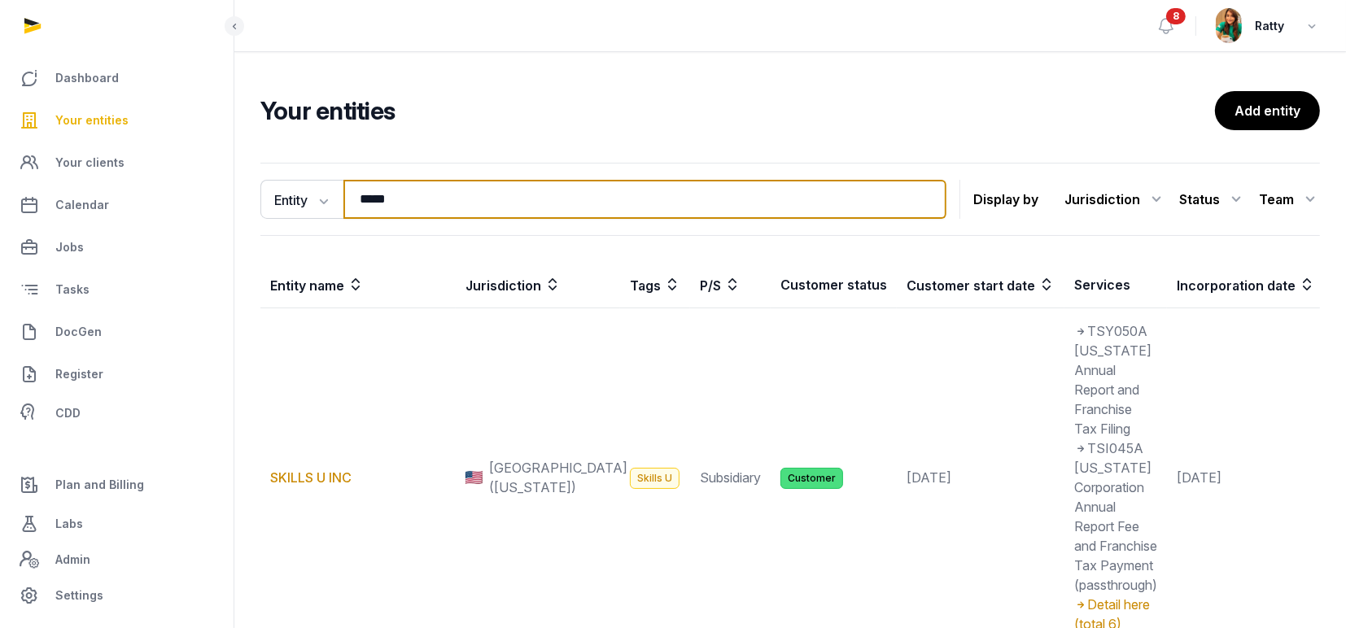
type input "******"
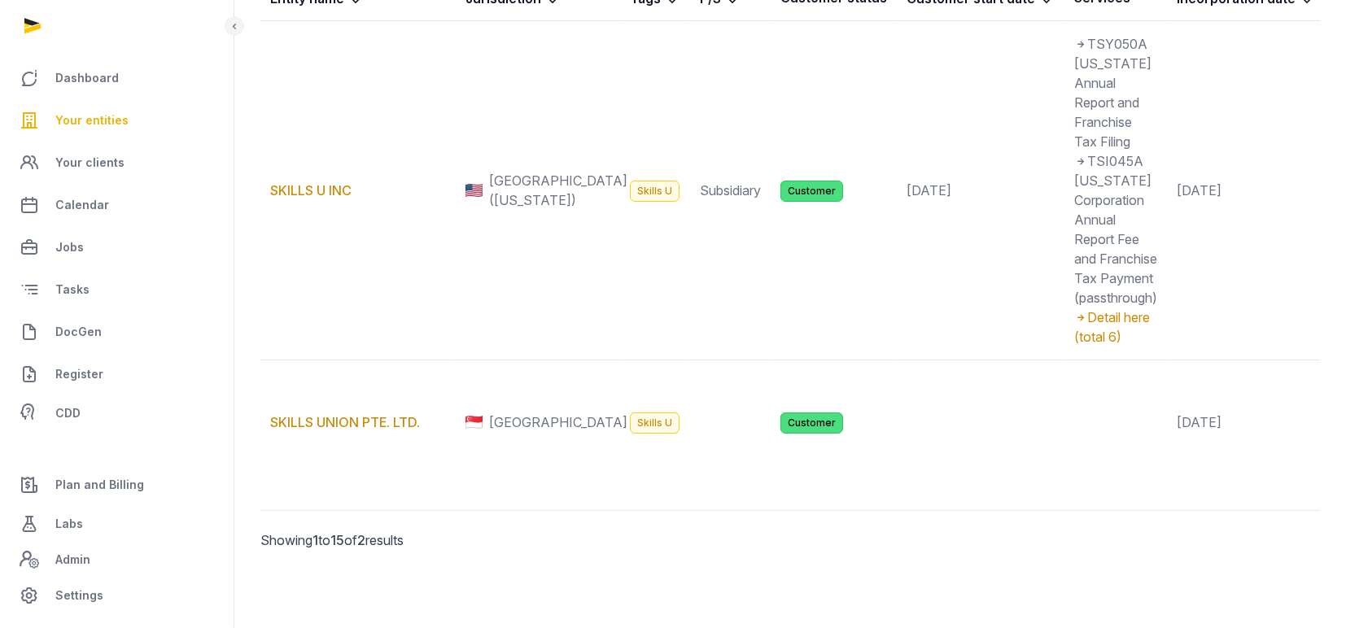
scroll to position [381, 0]
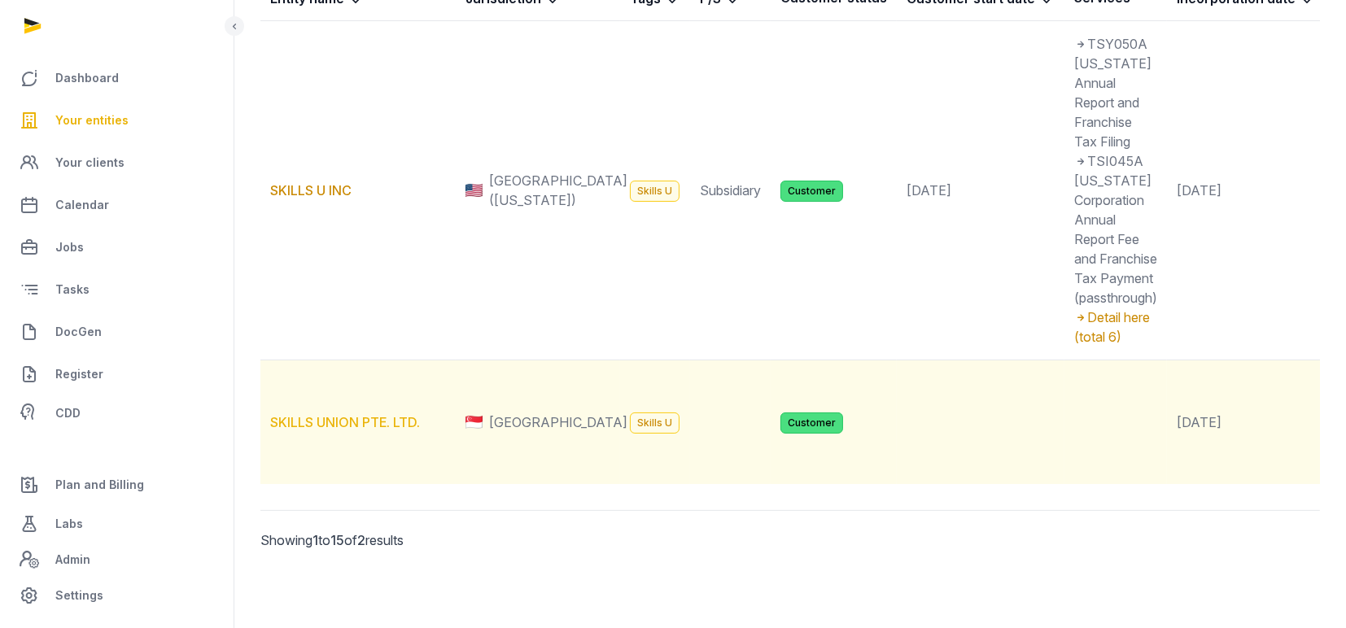
click at [316, 414] on link "SKILLS UNION PTE. LTD." at bounding box center [345, 422] width 150 height 16
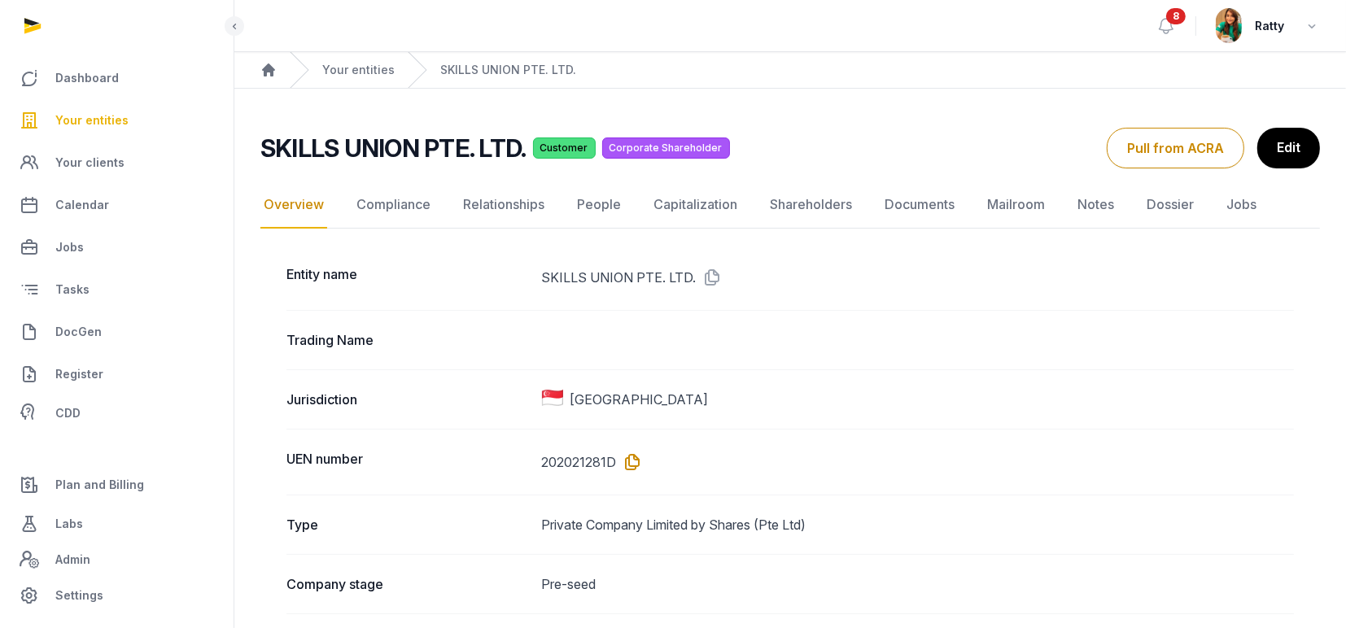
click at [635, 460] on icon at bounding box center [630, 462] width 26 height 26
